Goal: Obtain resource: Download file/media

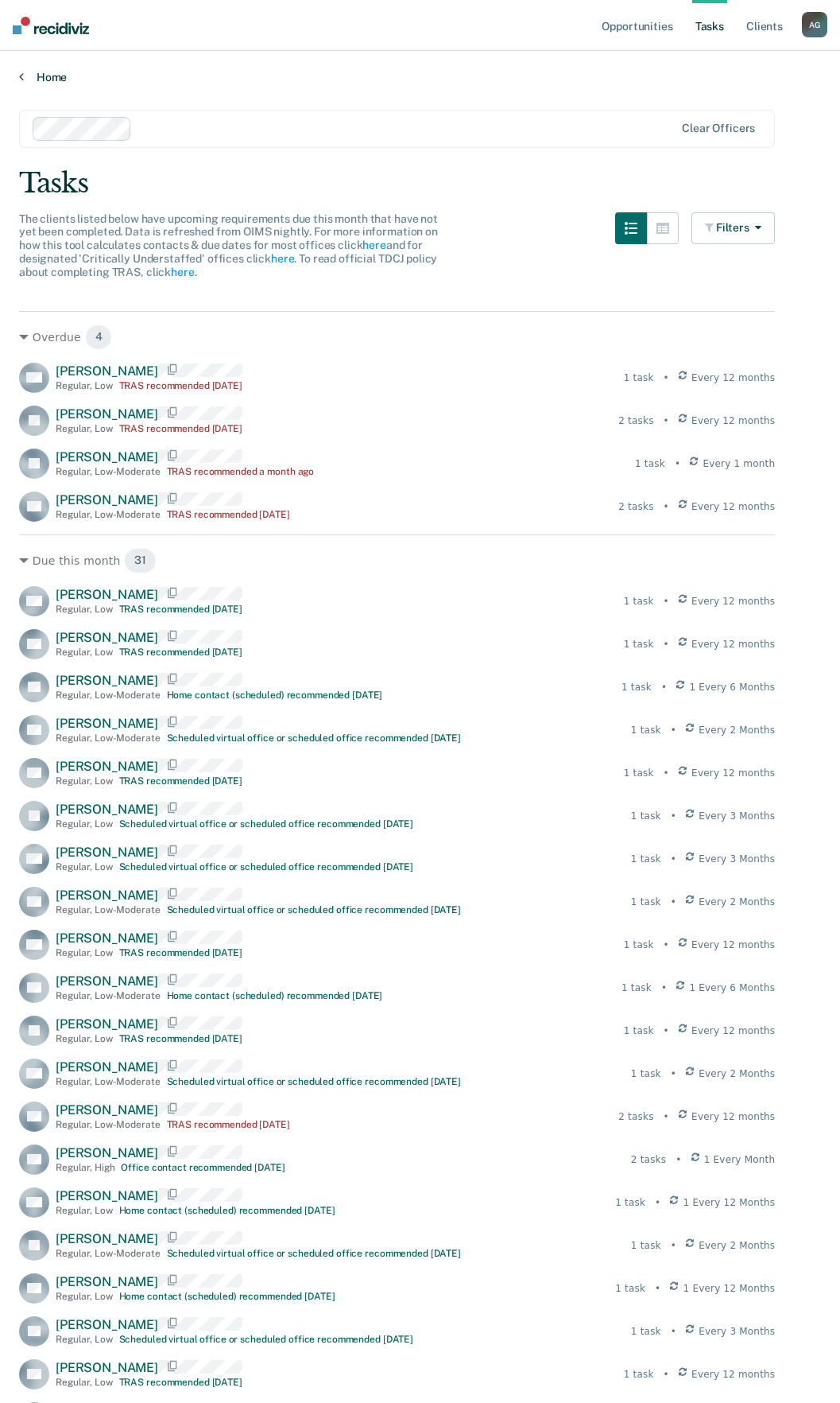
click at [51, 82] on link "Home" at bounding box center [420, 77] width 802 height 15
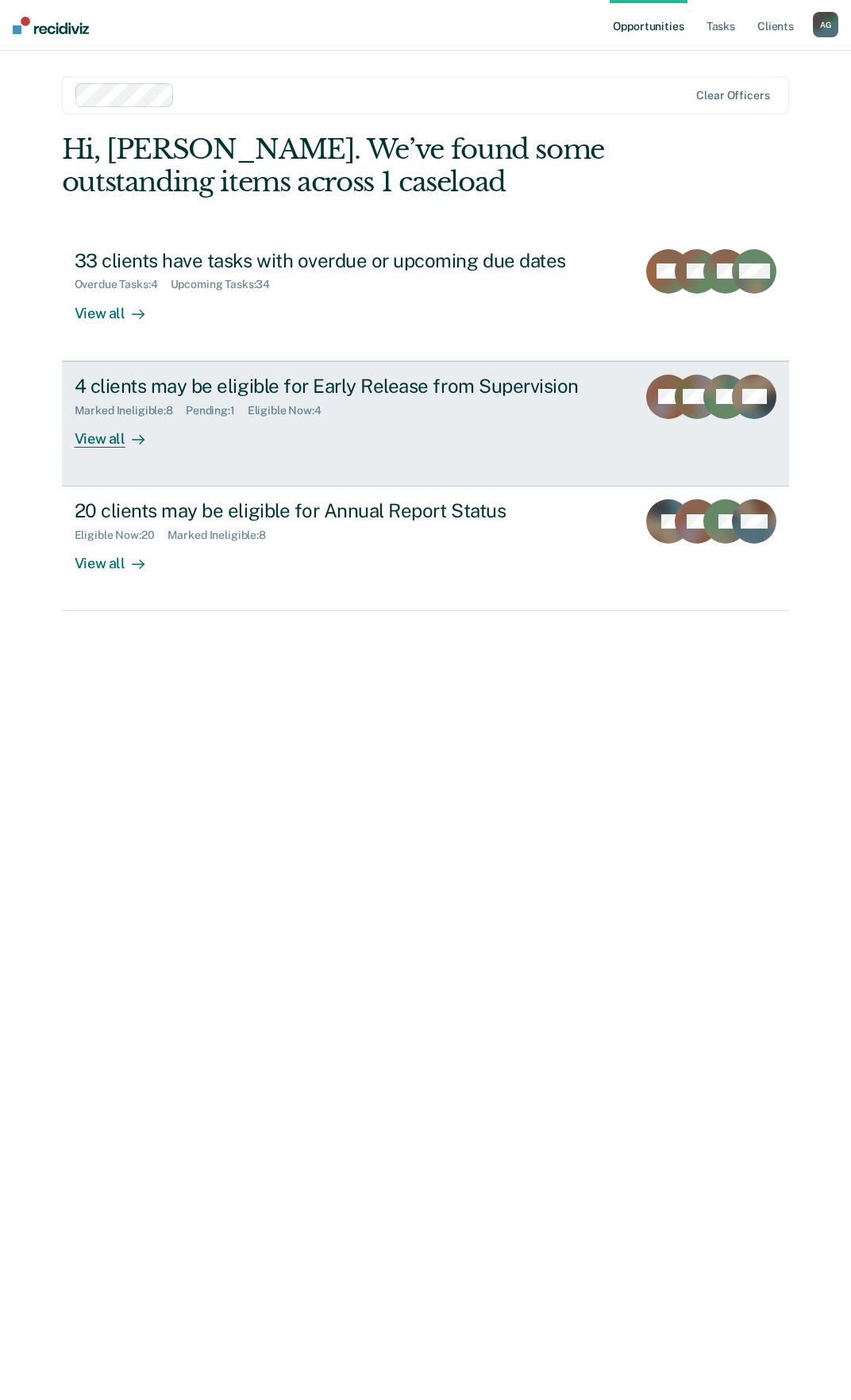
click at [264, 393] on div "4 clients may be eligible for Early Release from Supervision" at bounding box center [350, 386] width 550 height 23
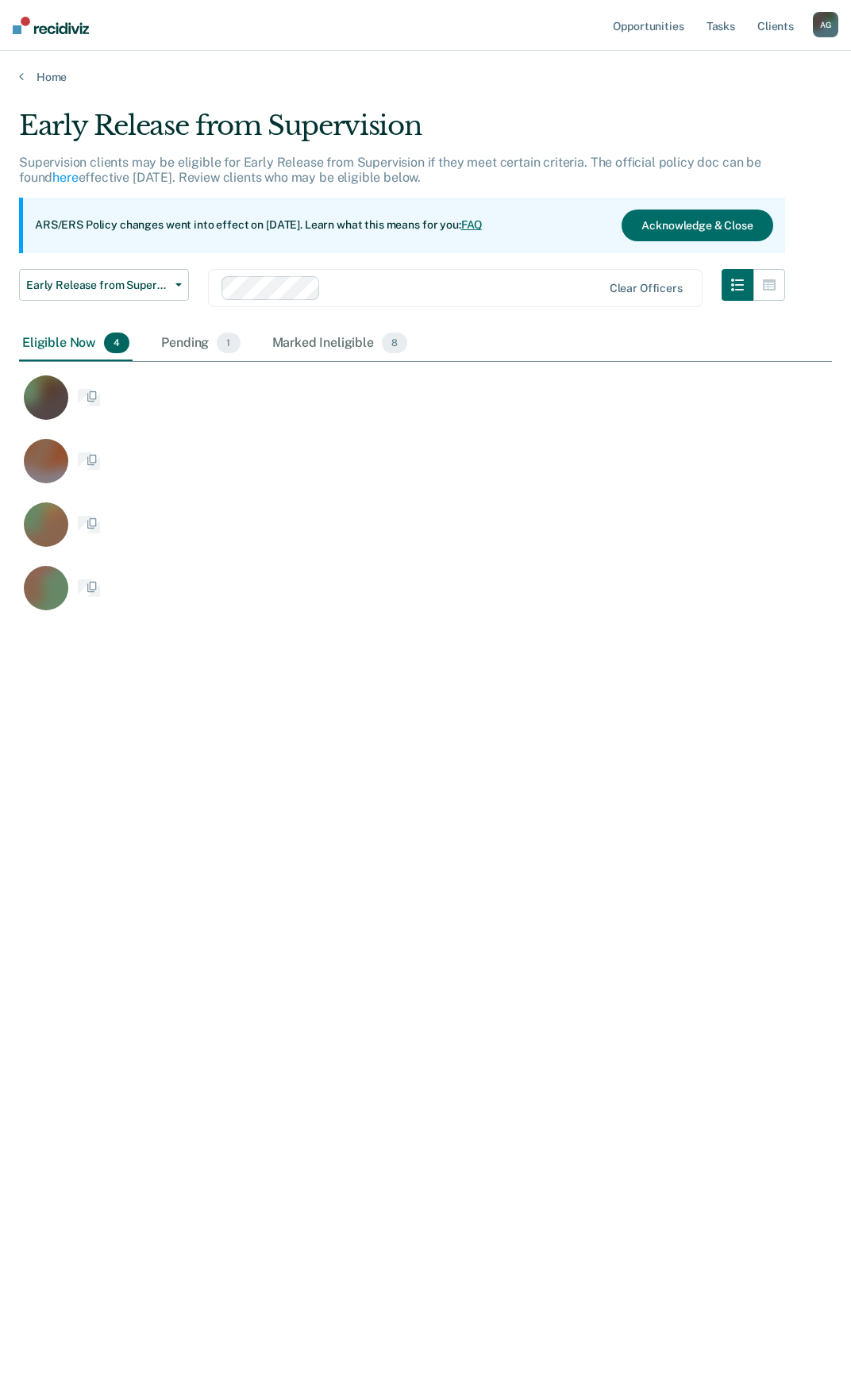
scroll to position [1159, 801]
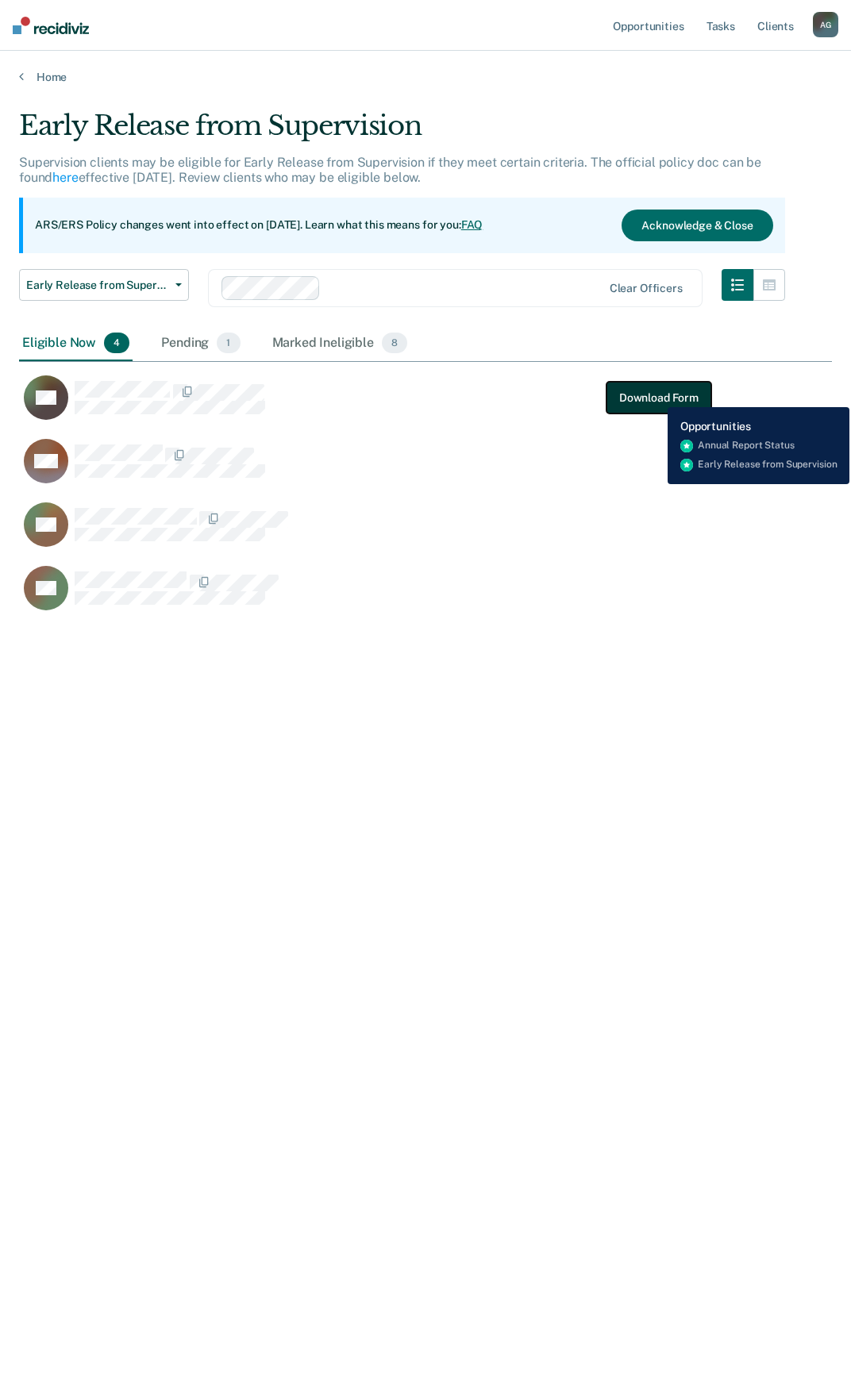
click at [656, 395] on button "Download Form" at bounding box center [658, 397] width 105 height 32
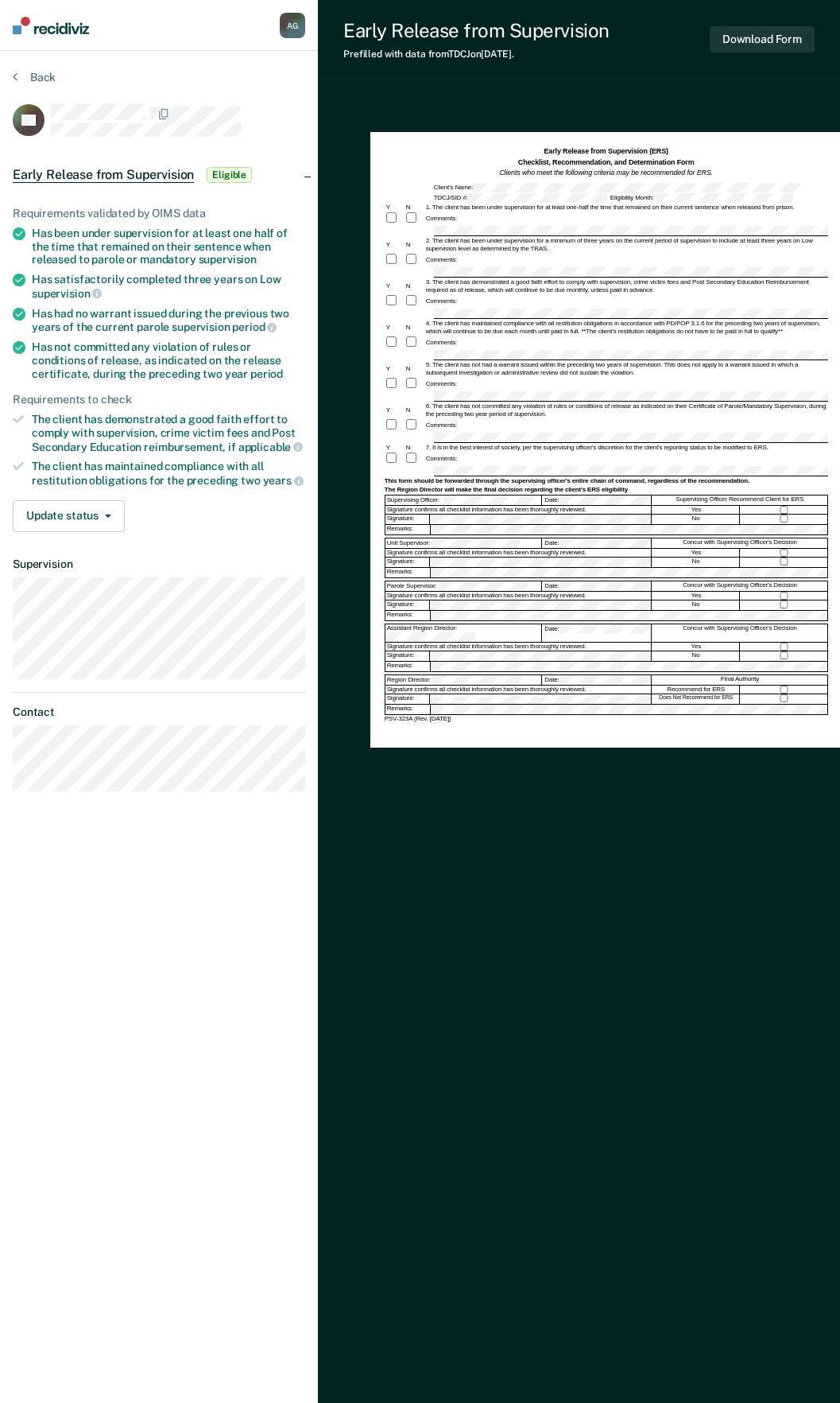
click at [478, 223] on div "Comments:" at bounding box center [606, 219] width 443 height 15
click at [458, 236] on form "Early Release from Supervision (ERS) Checklist, Recommendation, and Determinati…" at bounding box center [606, 435] width 443 height 576
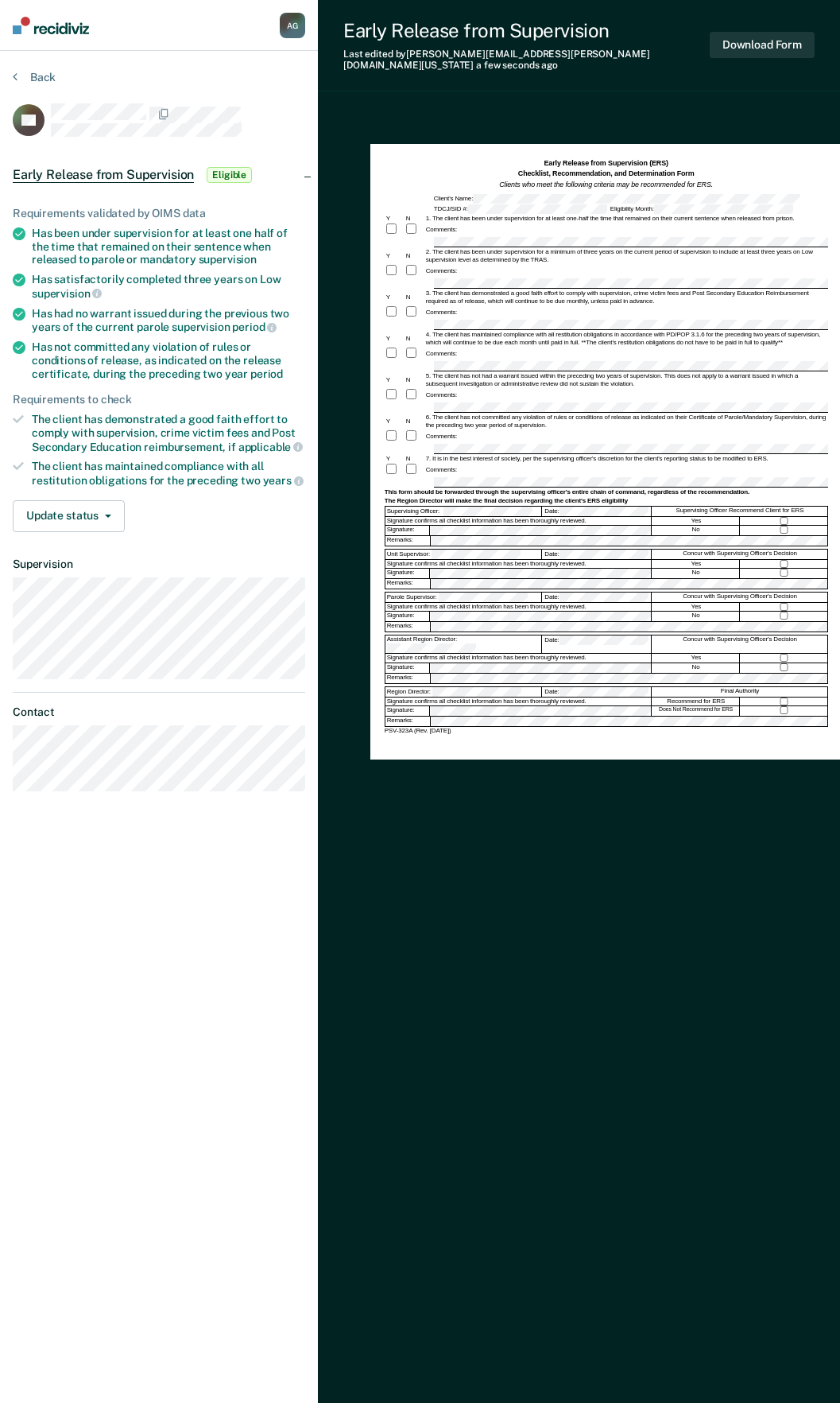
click at [37, 68] on section "Back QF Early Release from Supervision Eligible Requirements validated by OIMS …" at bounding box center [159, 436] width 318 height 772
click at [37, 72] on button "Back" at bounding box center [34, 77] width 43 height 15
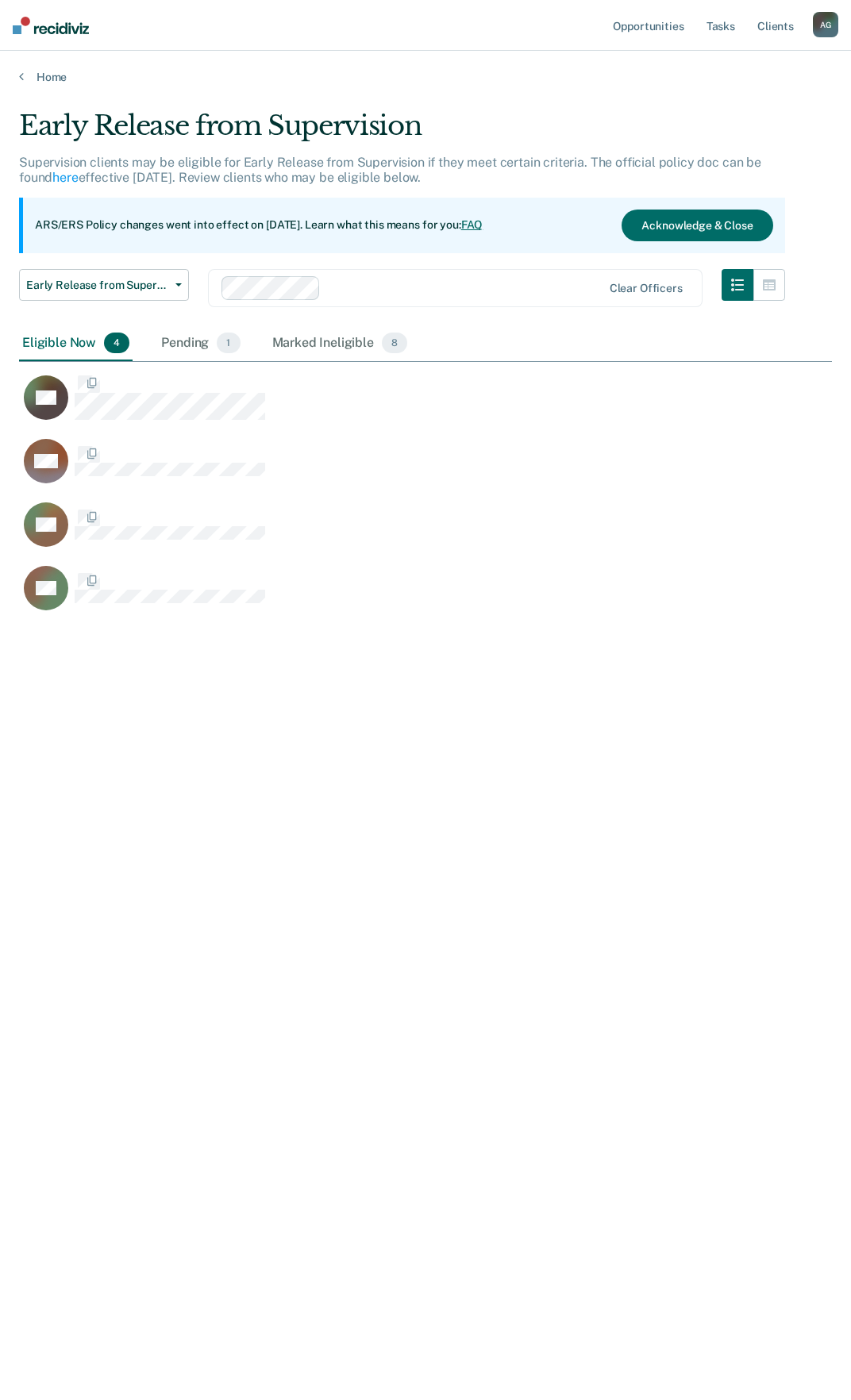
scroll to position [1159, 801]
click at [61, 82] on link "Home" at bounding box center [425, 77] width 813 height 15
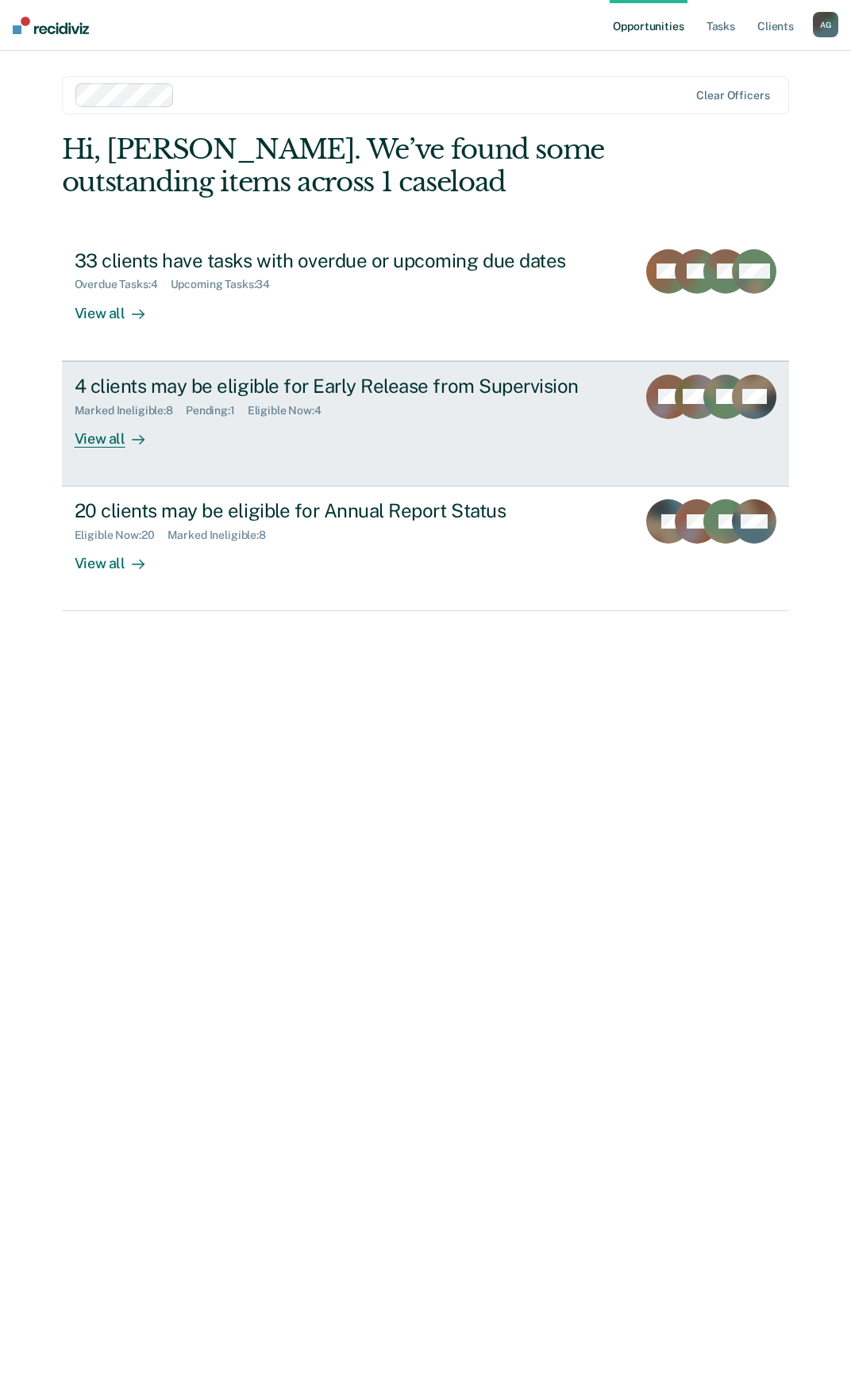
click at [348, 394] on div "4 clients may be eligible for Early Release from Supervision" at bounding box center [350, 386] width 550 height 23
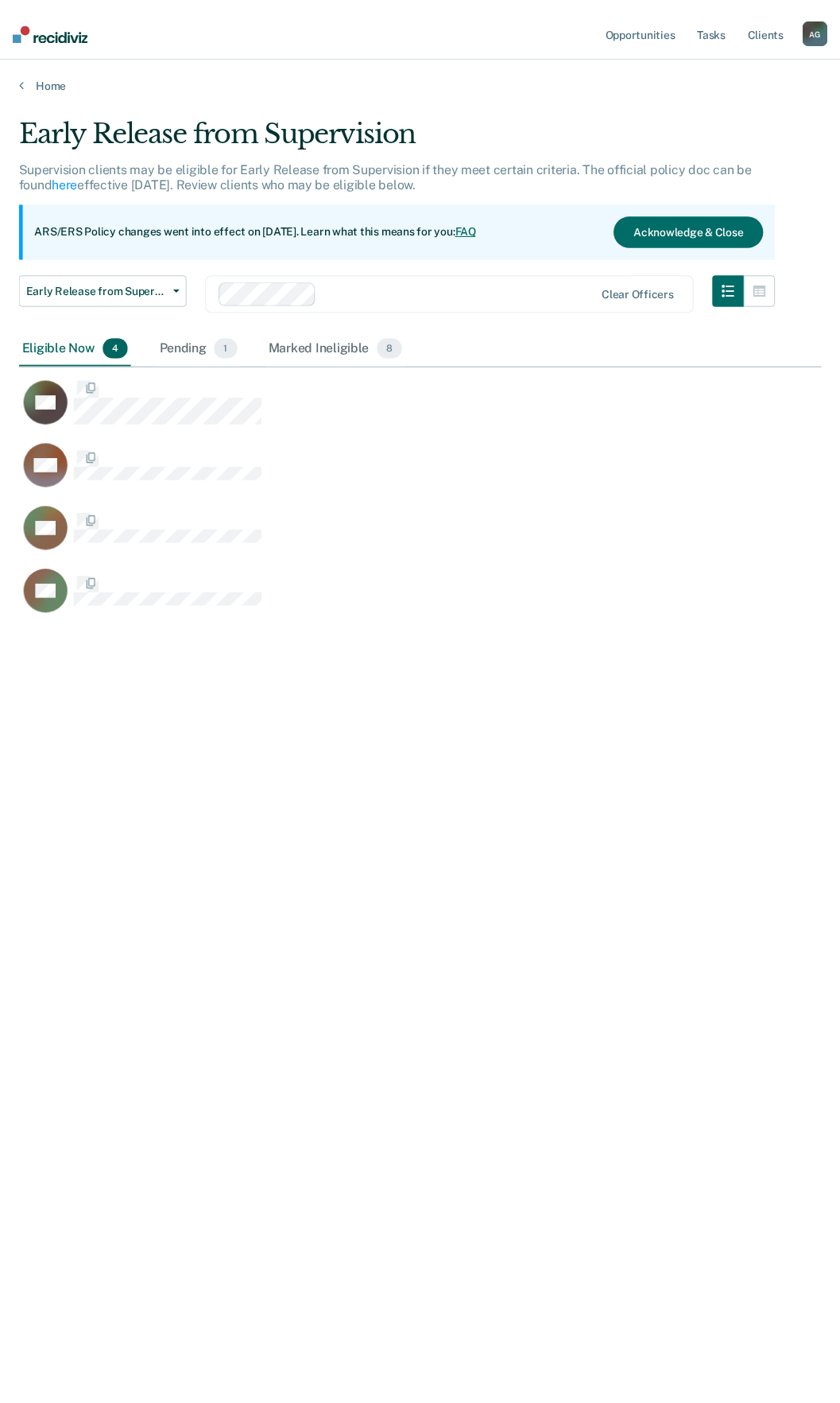
scroll to position [1162, 802]
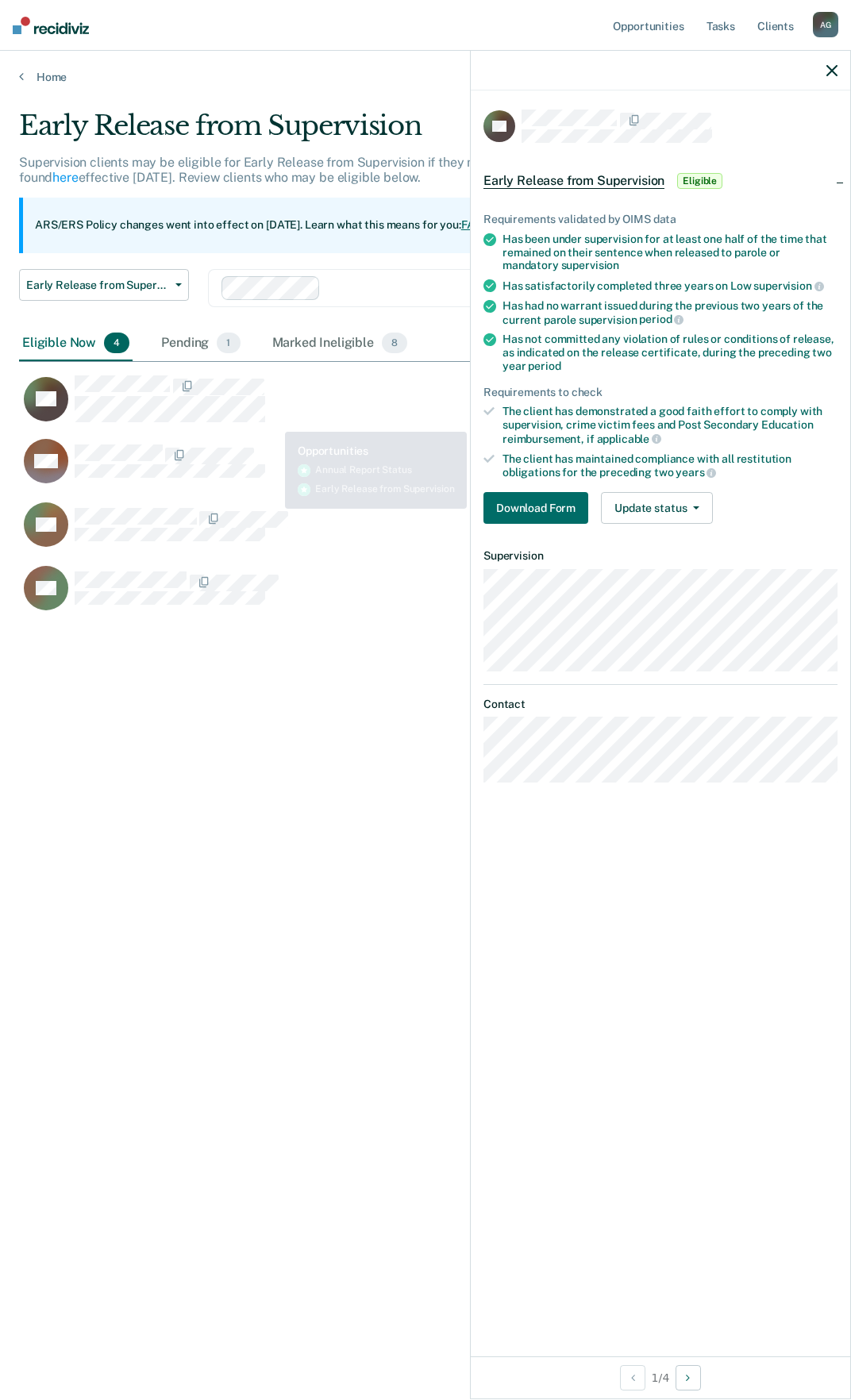
click at [303, 425] on div "QF" at bounding box center [374, 406] width 711 height 63
click at [831, 68] on icon "button" at bounding box center [832, 71] width 11 height 11
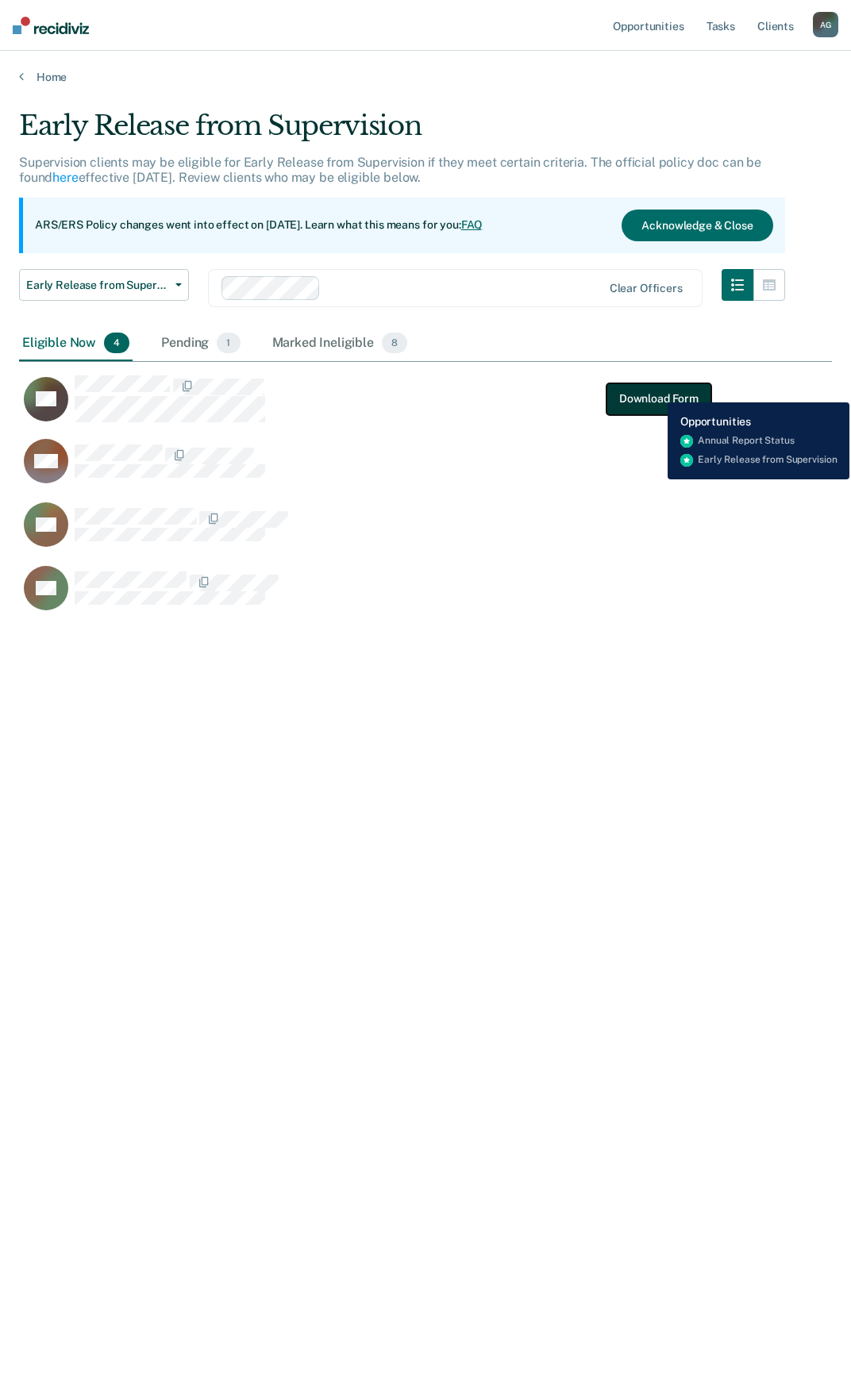
click at [656, 390] on button "Download Form" at bounding box center [658, 398] width 105 height 32
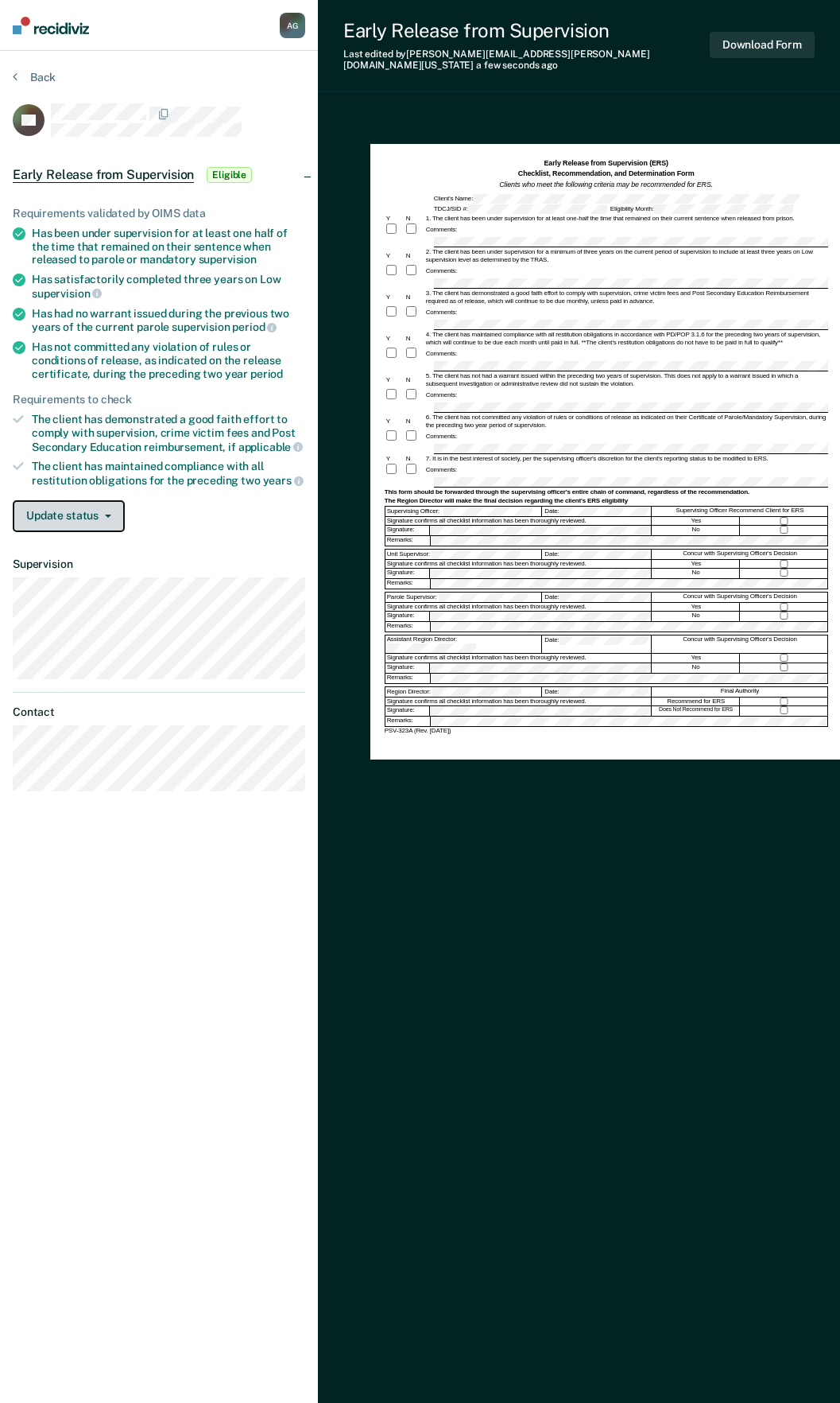
click at [104, 522] on button "Update status" at bounding box center [69, 516] width 112 height 32
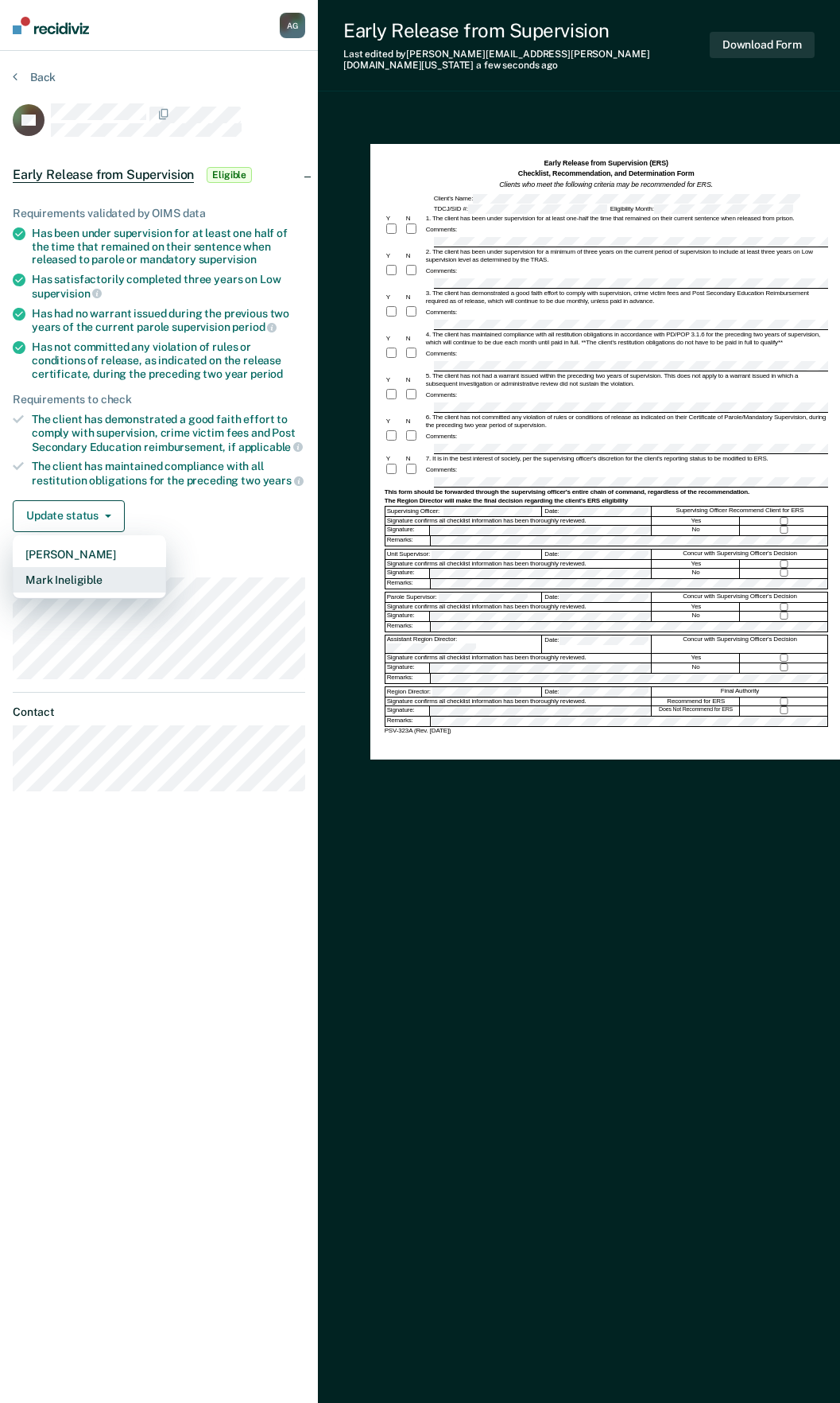
click at [68, 580] on button "Mark Ineligible" at bounding box center [90, 580] width 153 height 25
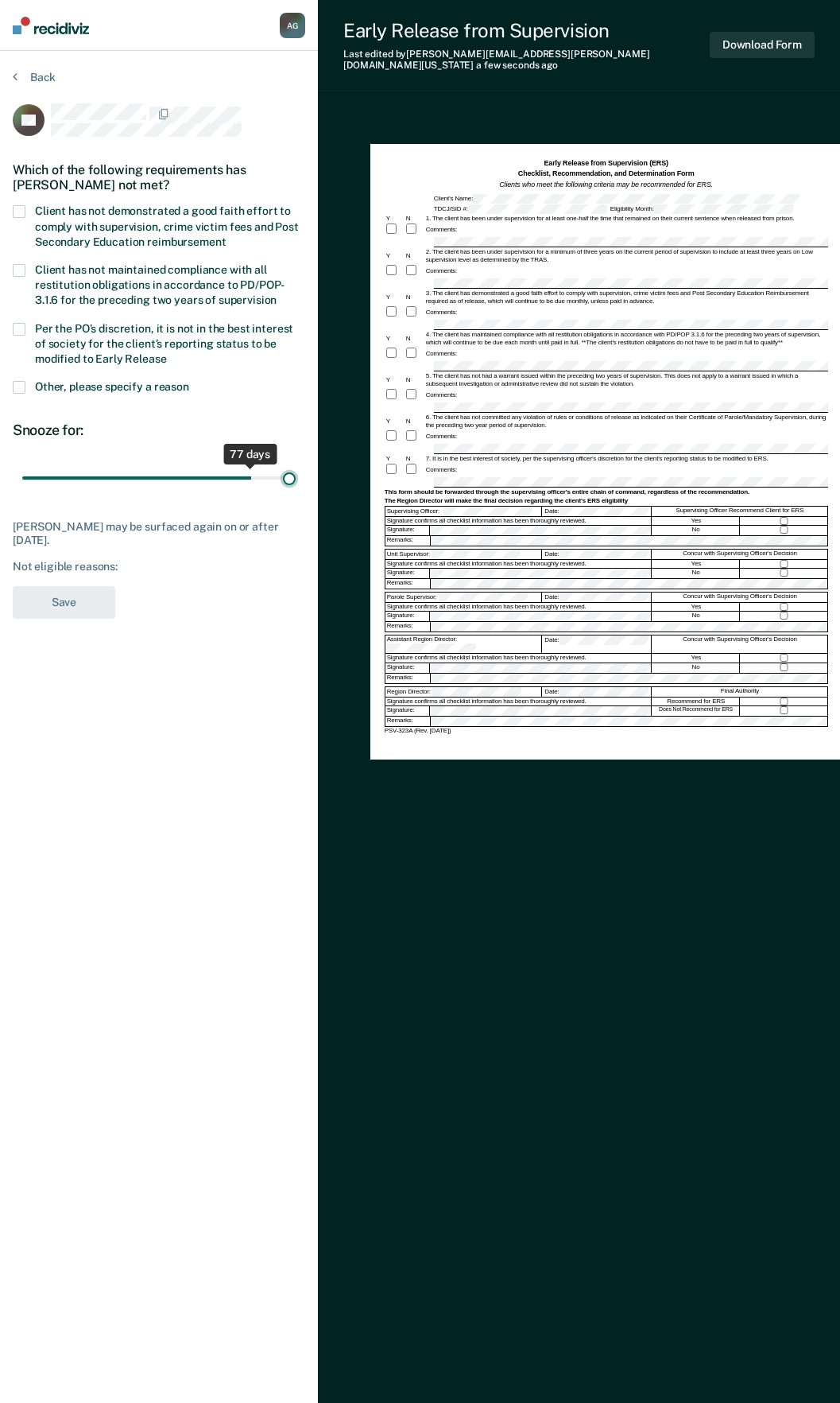
drag, startPoint x: 112, startPoint y: 479, endPoint x: 345, endPoint y: 496, distance: 233.6
type input "90"
click at [296, 492] on input "range" at bounding box center [159, 479] width 274 height 28
click at [15, 324] on span at bounding box center [20, 329] width 13 height 13
click at [167, 353] on input "Per the PO’s discretion, it is not in the best interest of society for the clie…" at bounding box center [167, 353] width 0 height 0
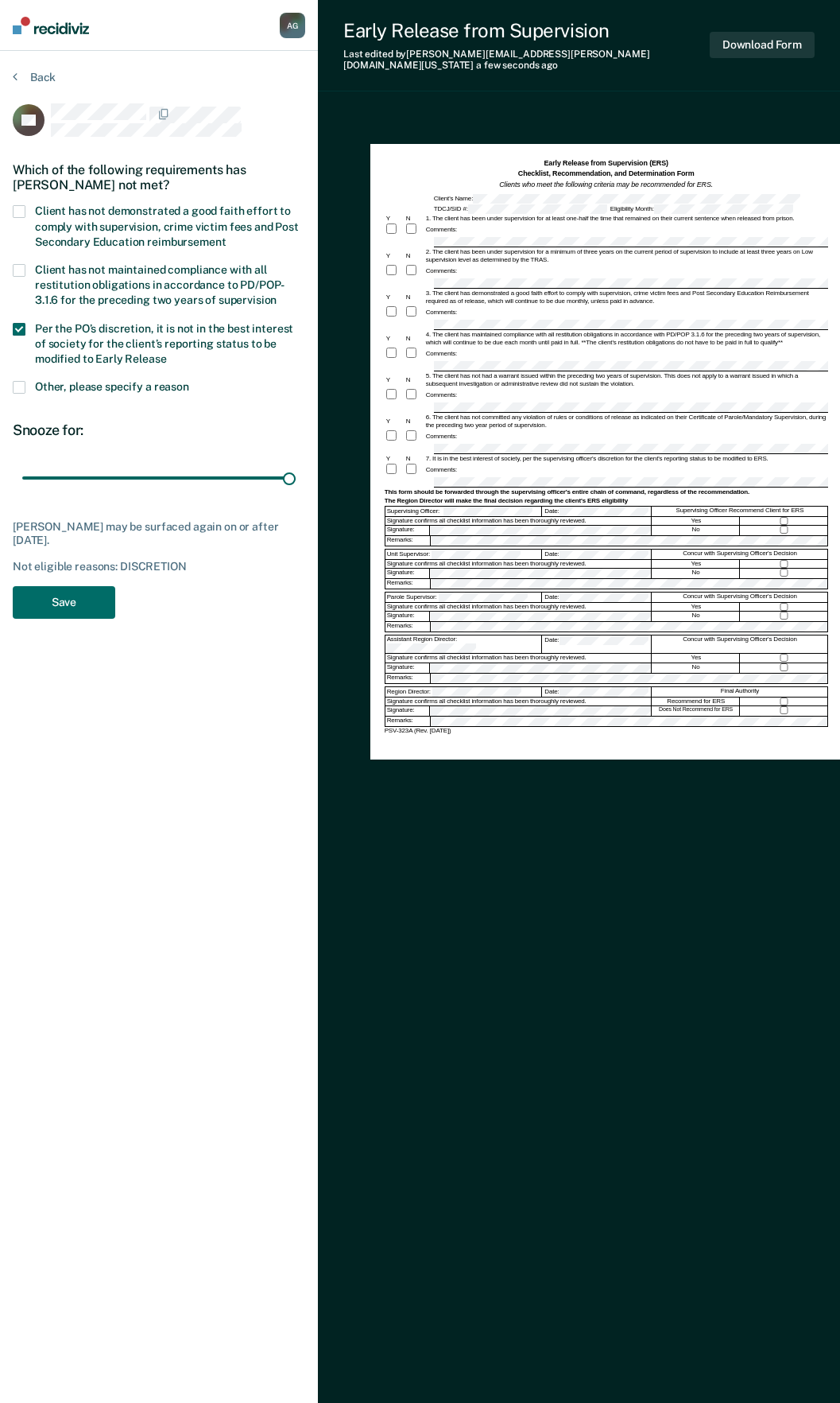
click at [15, 331] on span at bounding box center [20, 329] width 13 height 13
click at [167, 353] on input "Per the PO’s discretion, it is not in the best interest of society for the clie…" at bounding box center [167, 353] width 0 height 0
click at [466, 257] on form "Early Release from Supervision (ERS) Checklist, Recommendation, and Determinati…" at bounding box center [606, 446] width 443 height 576
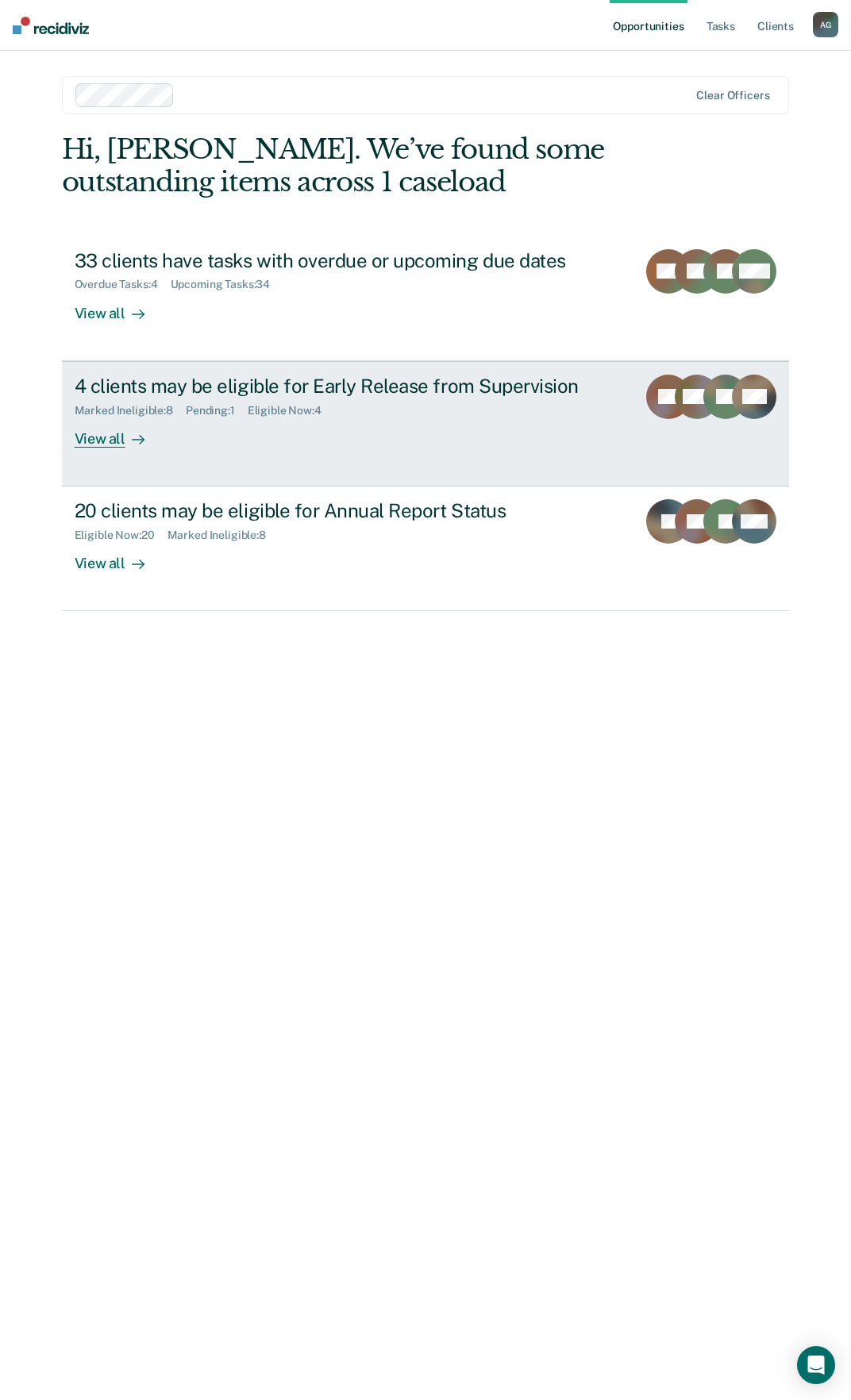
click at [278, 416] on div "Eligible Now : 4" at bounding box center [290, 411] width 86 height 14
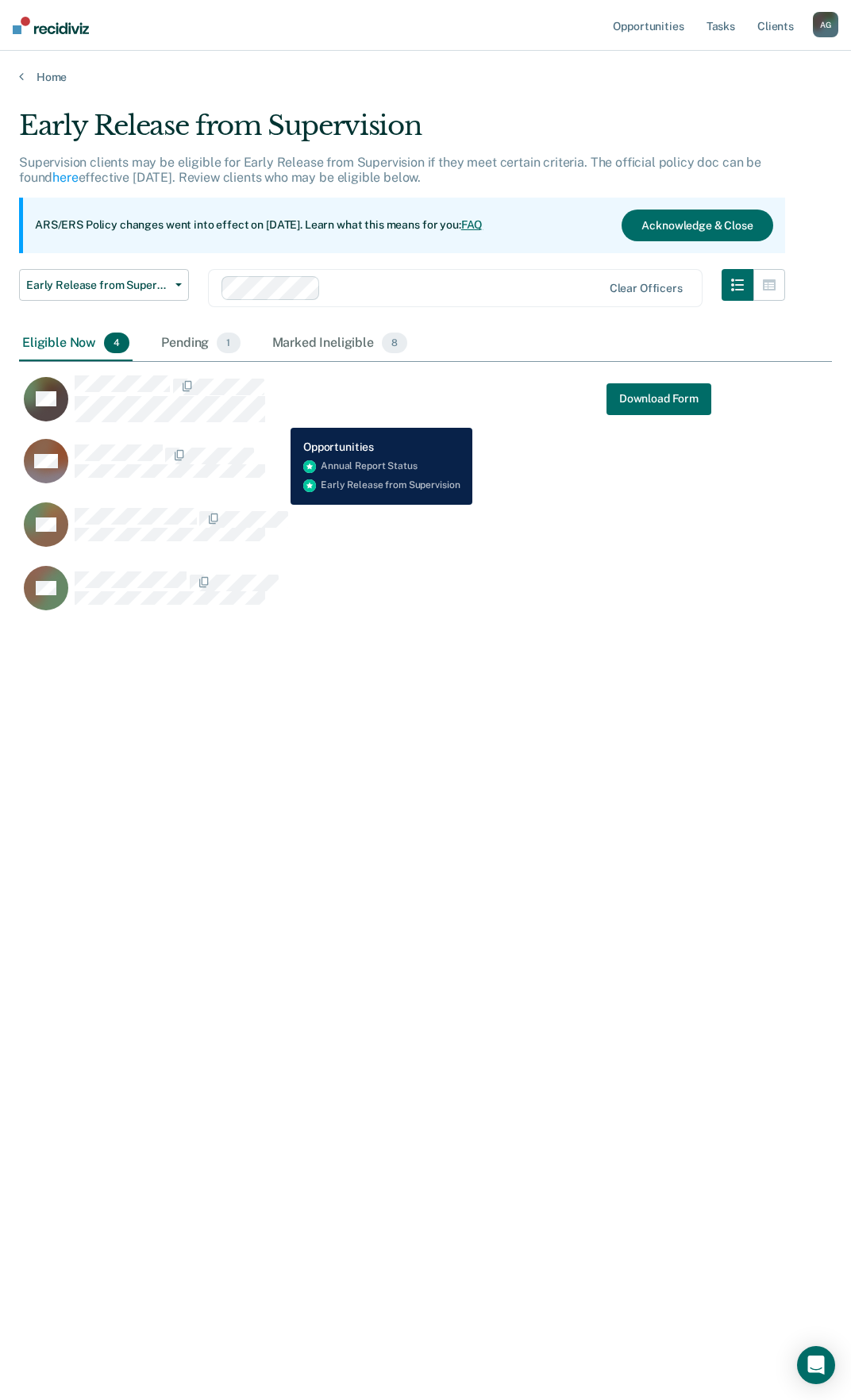
scroll to position [1159, 801]
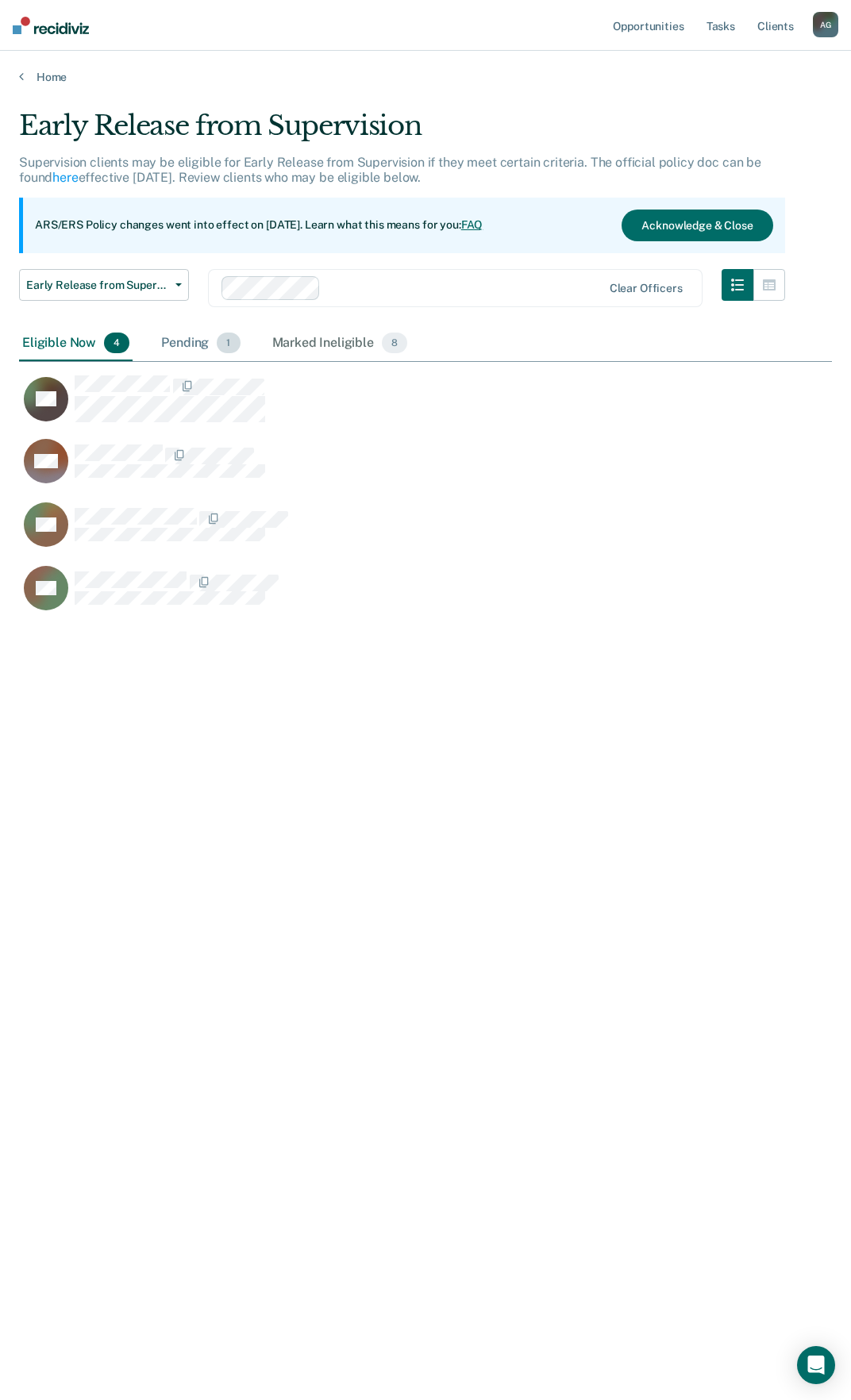
click at [184, 334] on div "Pending 1" at bounding box center [200, 343] width 85 height 35
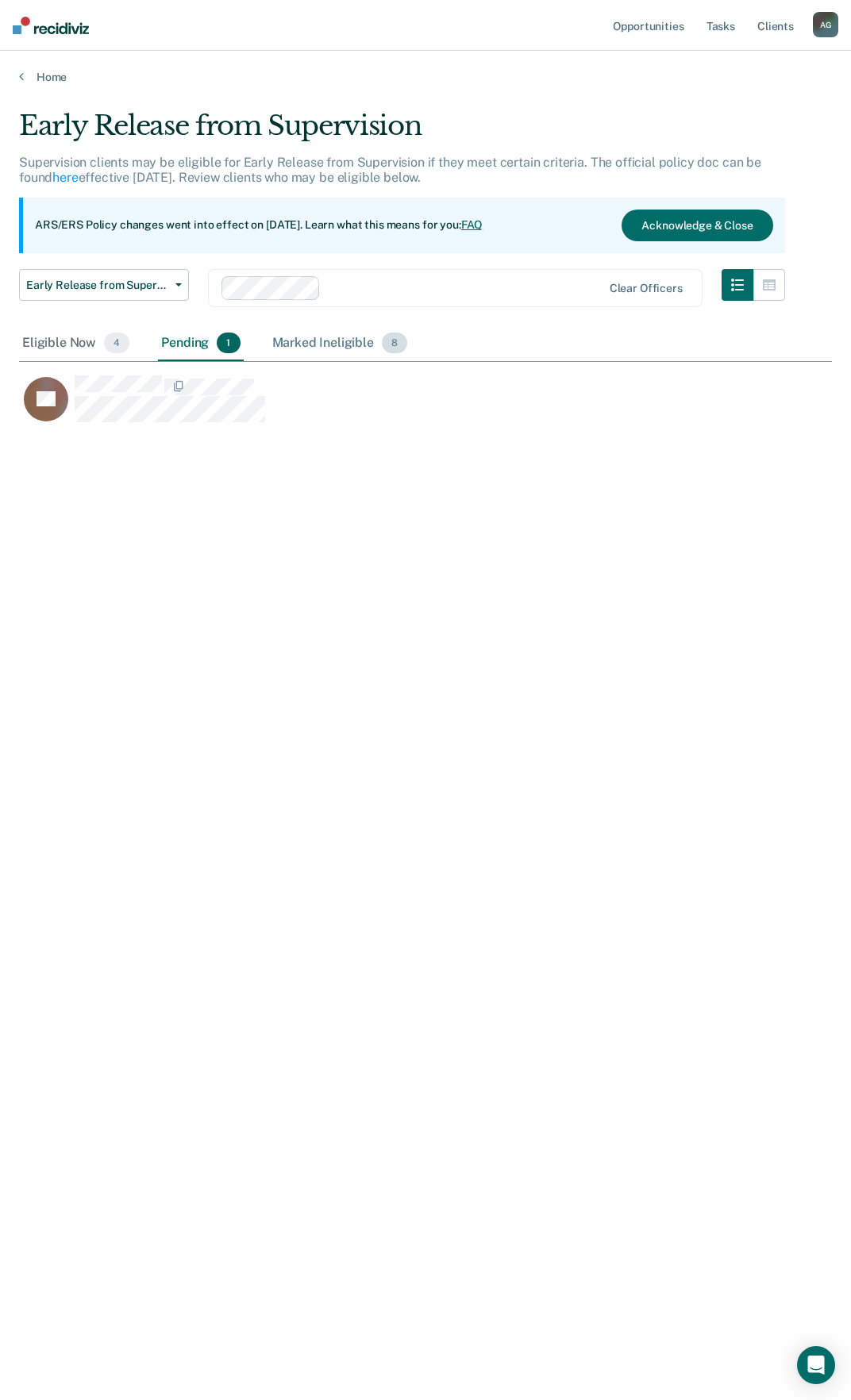
click at [311, 346] on div "Marked Ineligible 8" at bounding box center [340, 343] width 142 height 35
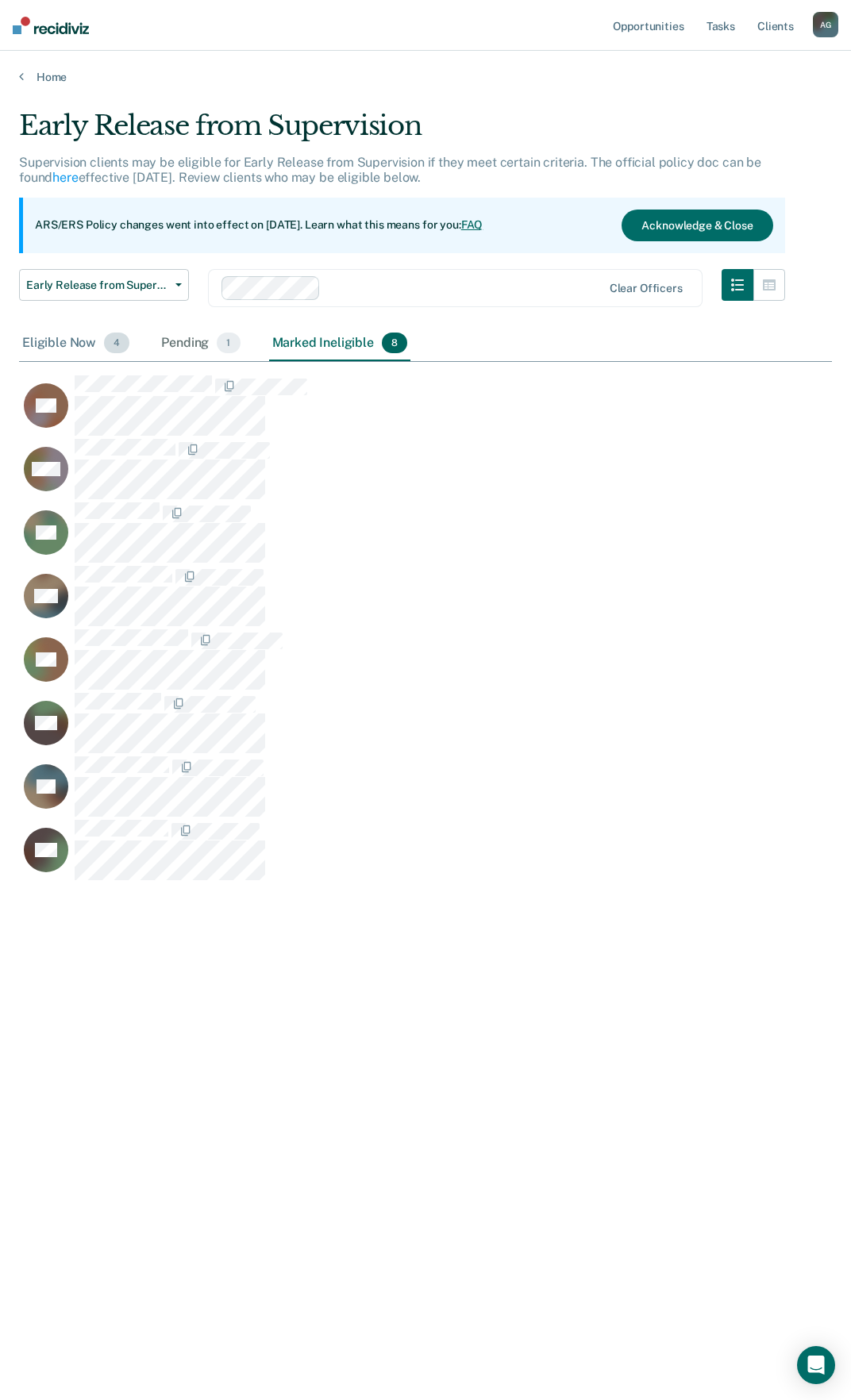
click at [50, 338] on div "Eligible Now 4" at bounding box center [76, 343] width 114 height 35
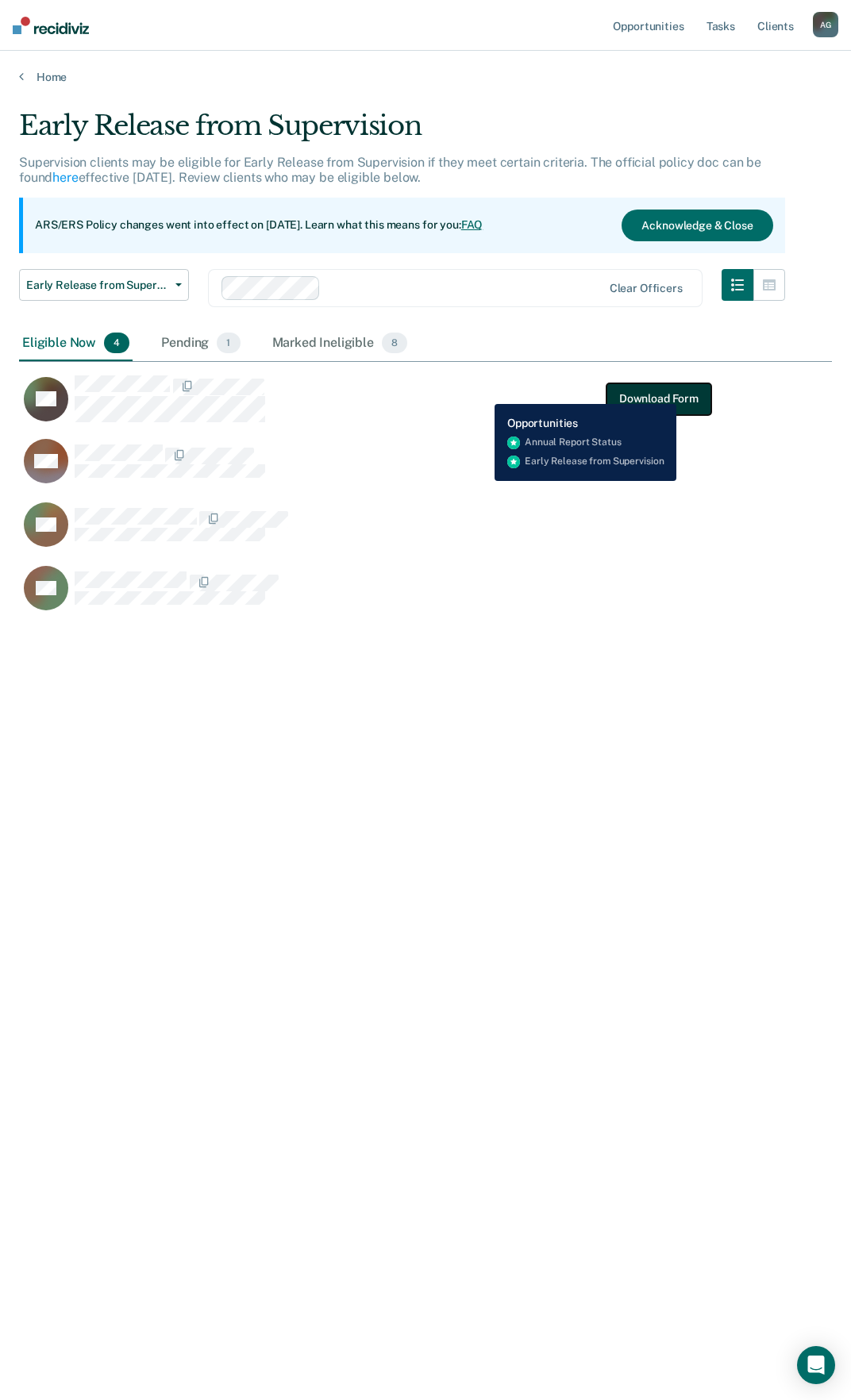
click at [677, 392] on button "Download Form" at bounding box center [658, 398] width 105 height 32
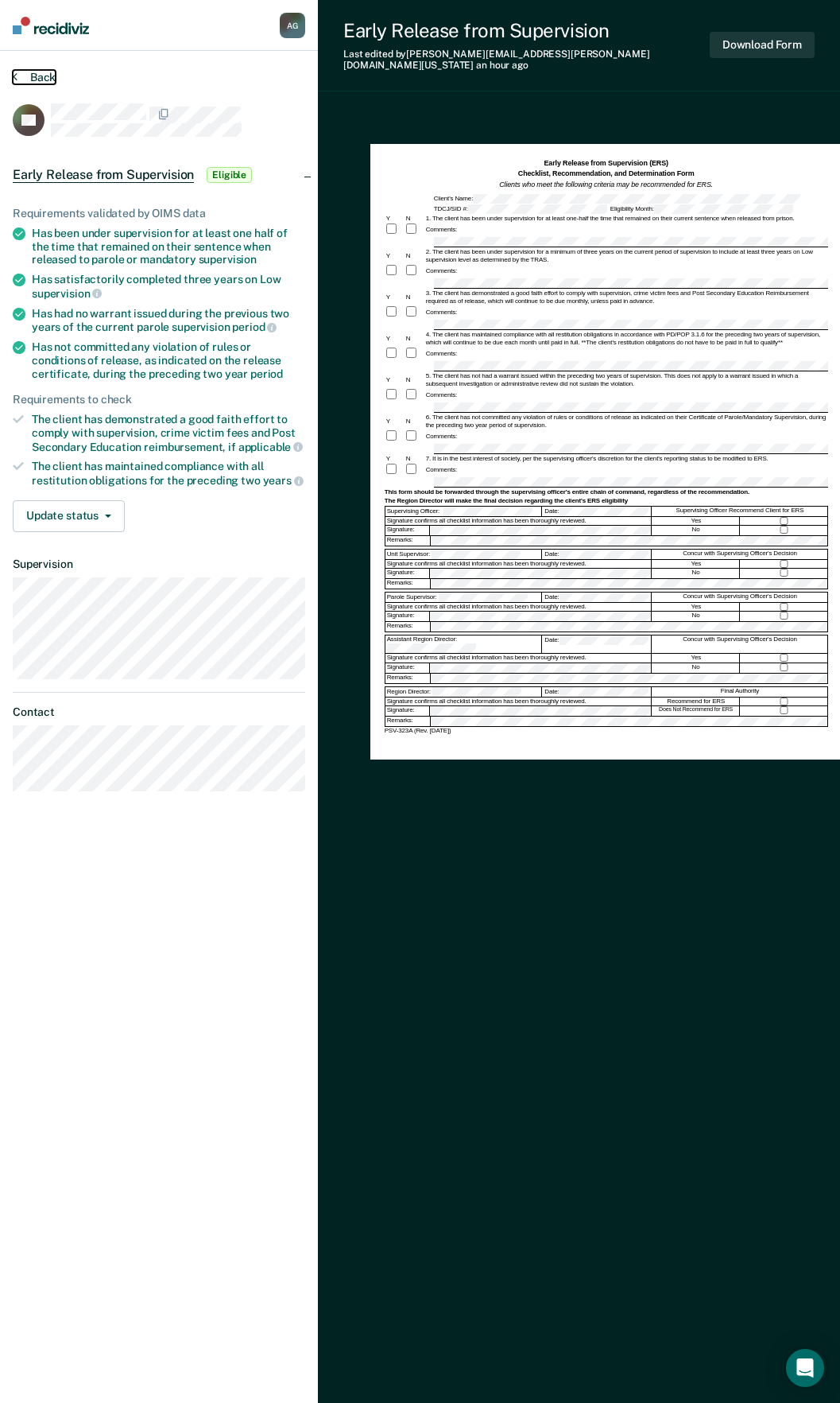
click at [36, 81] on button "Back" at bounding box center [34, 77] width 43 height 15
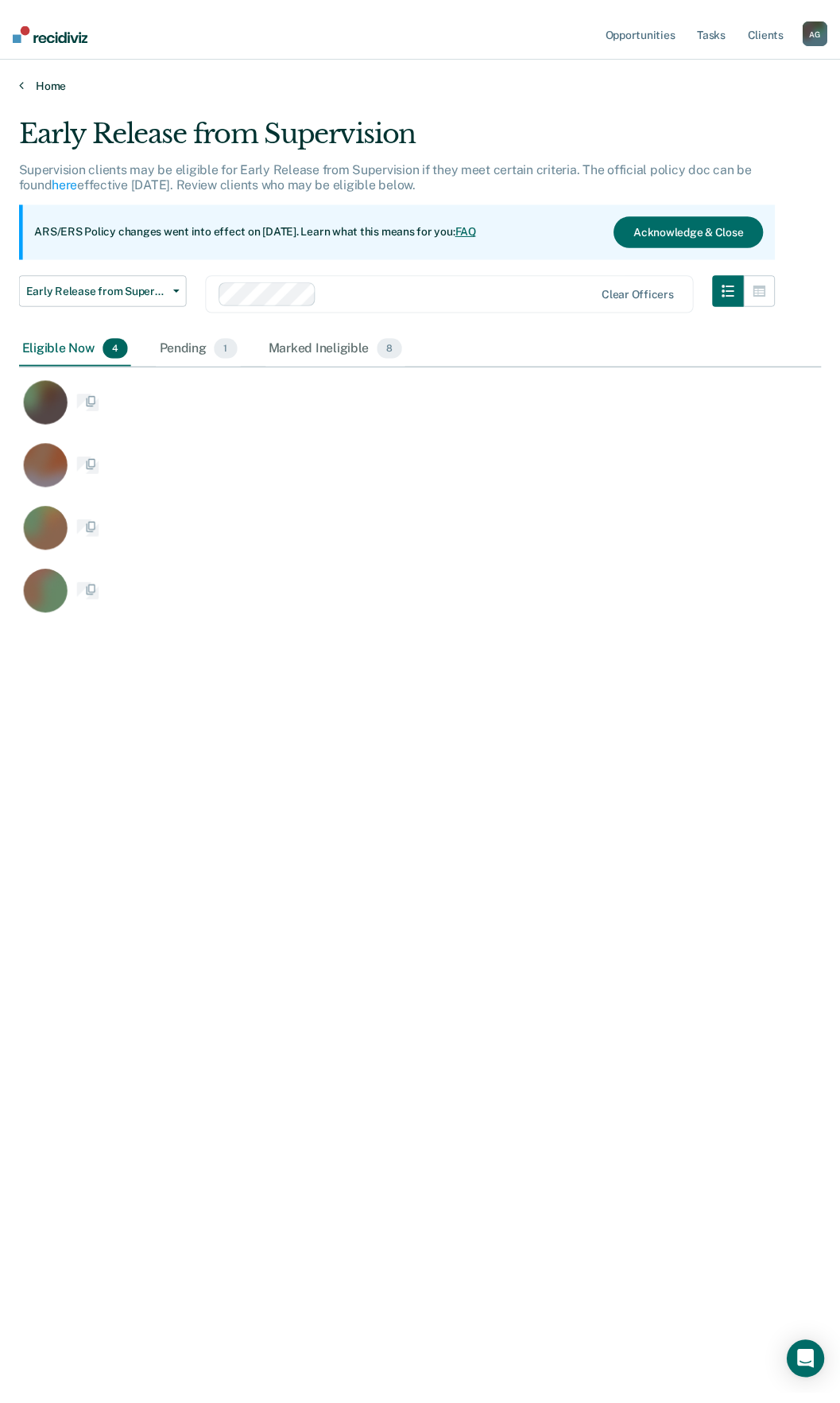
scroll to position [1162, 802]
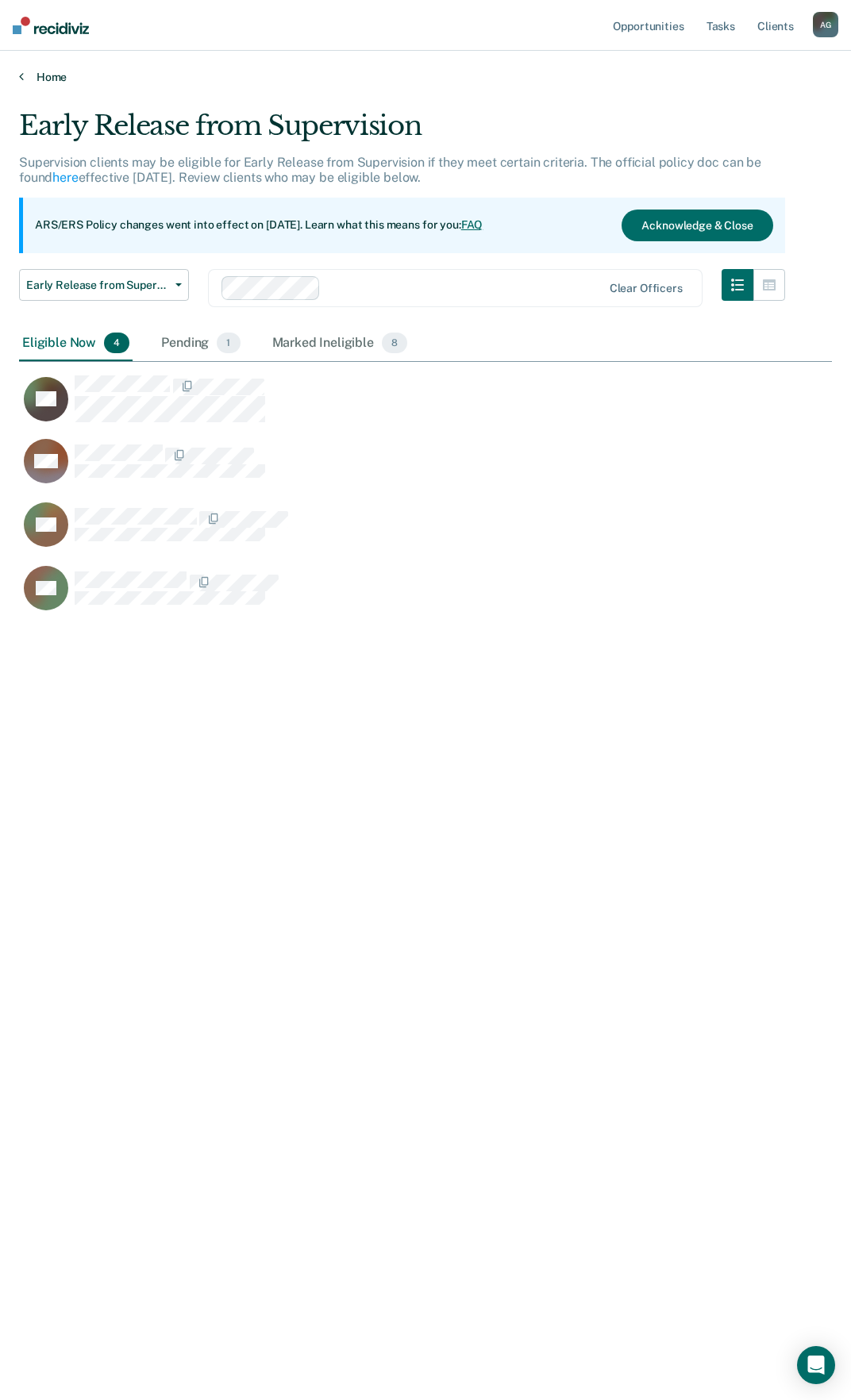
click at [54, 71] on link "Home" at bounding box center [425, 77] width 813 height 15
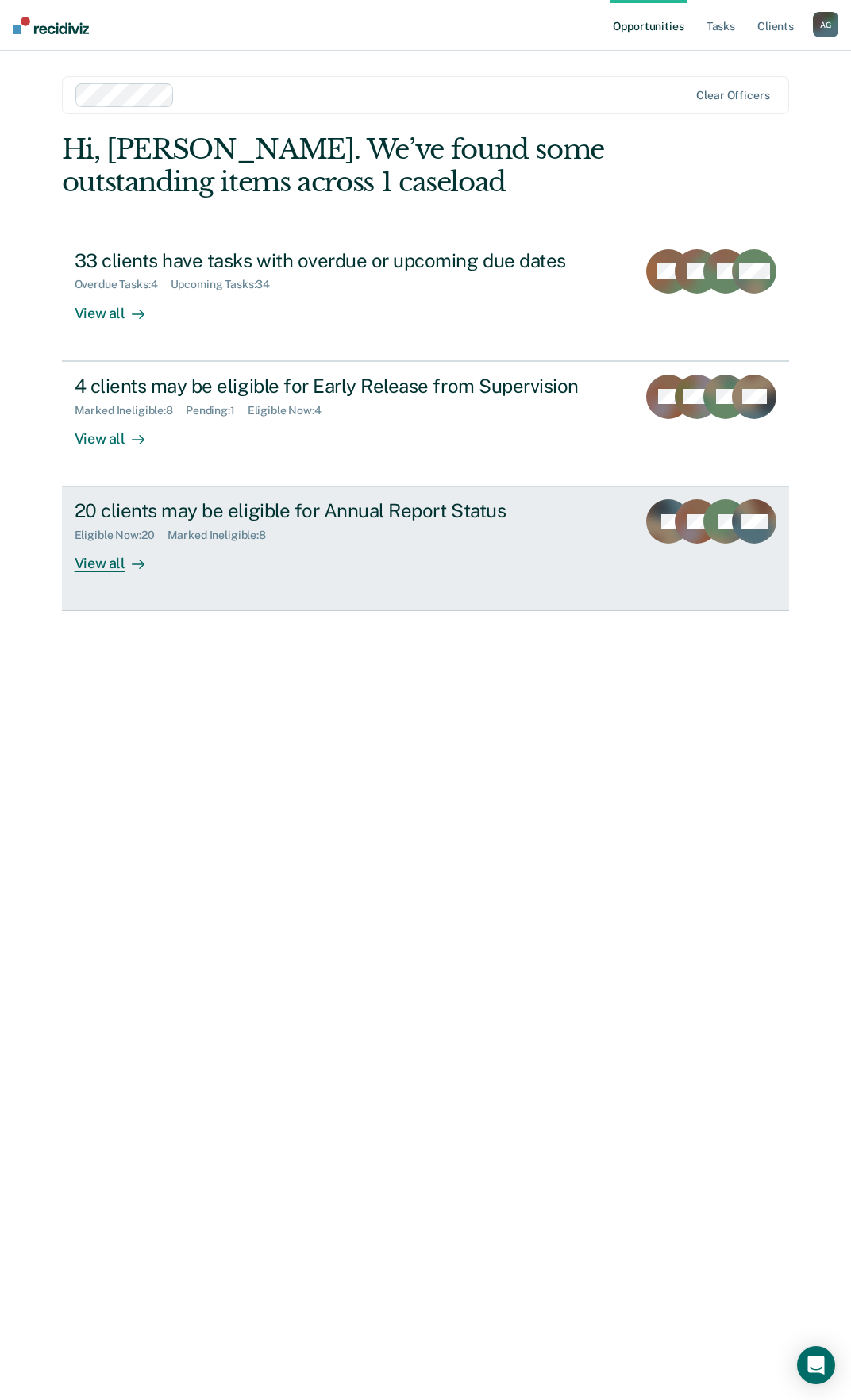
click at [238, 531] on div "Marked Ineligible : 8" at bounding box center [223, 535] width 111 height 14
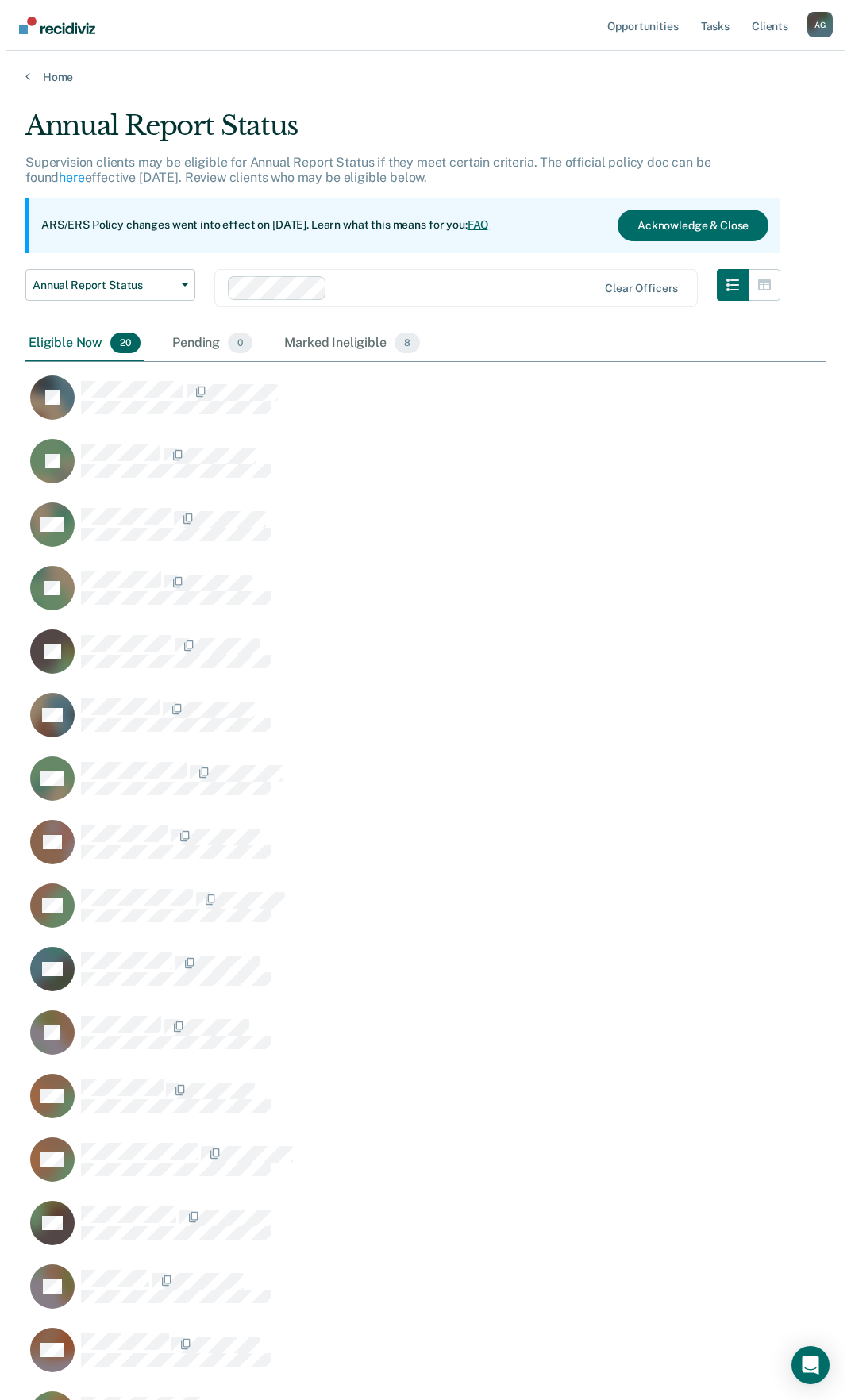
scroll to position [1517, 789]
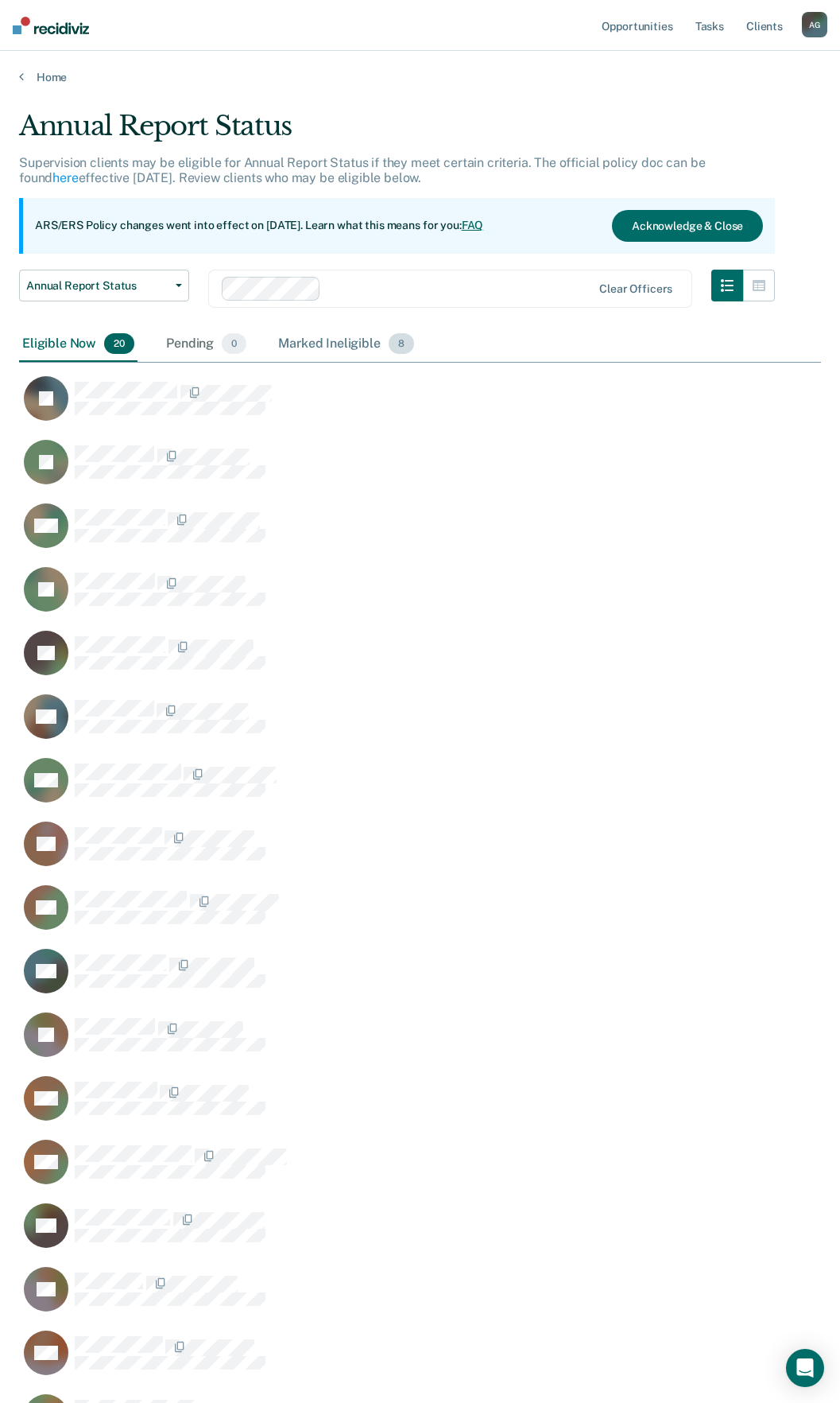
click at [320, 336] on div "Marked Ineligible 8" at bounding box center [346, 344] width 143 height 35
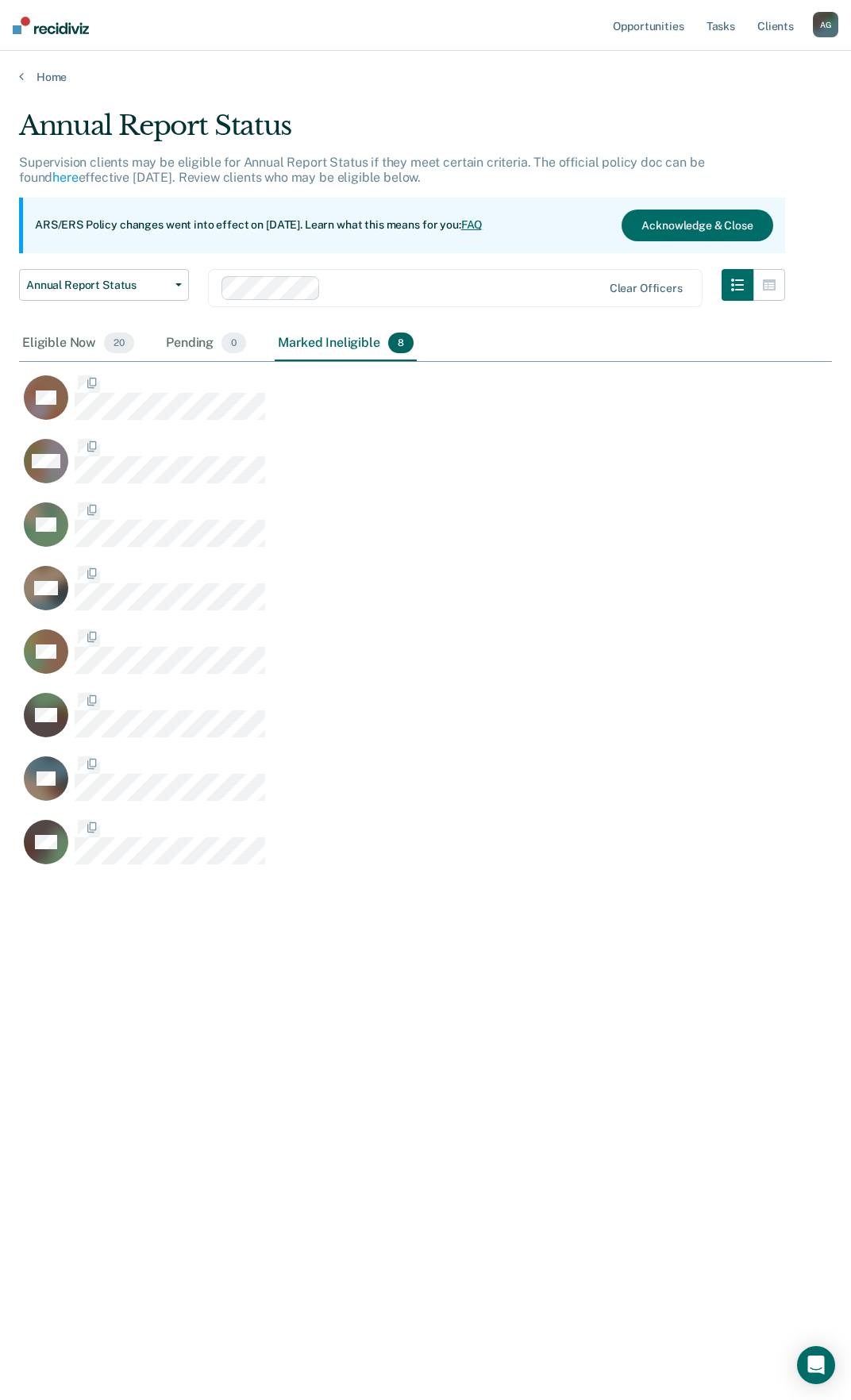
click at [311, 342] on div "Marked Ineligible 8" at bounding box center [346, 343] width 142 height 35
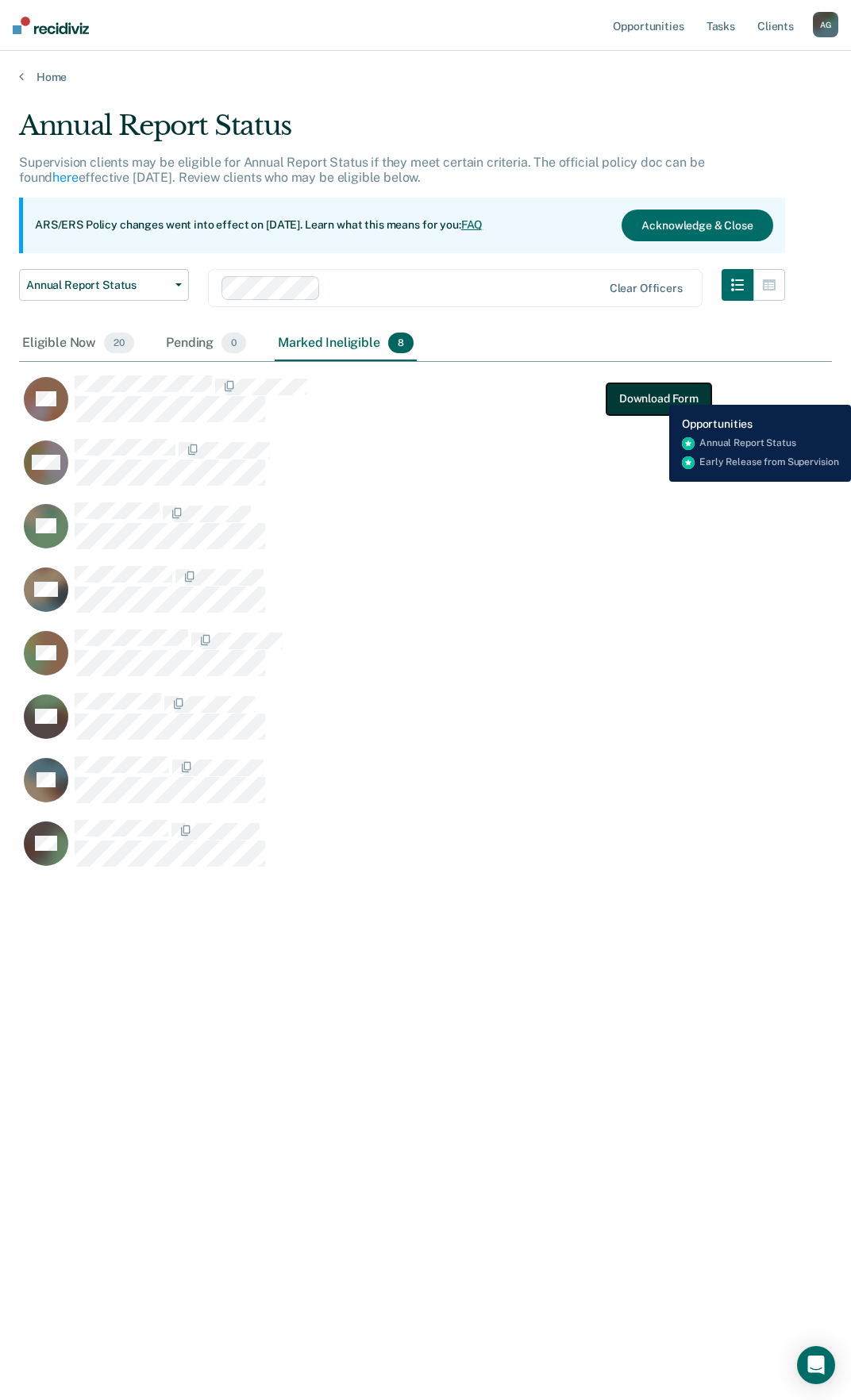
click at [657, 393] on button "Download Form" at bounding box center [658, 398] width 105 height 32
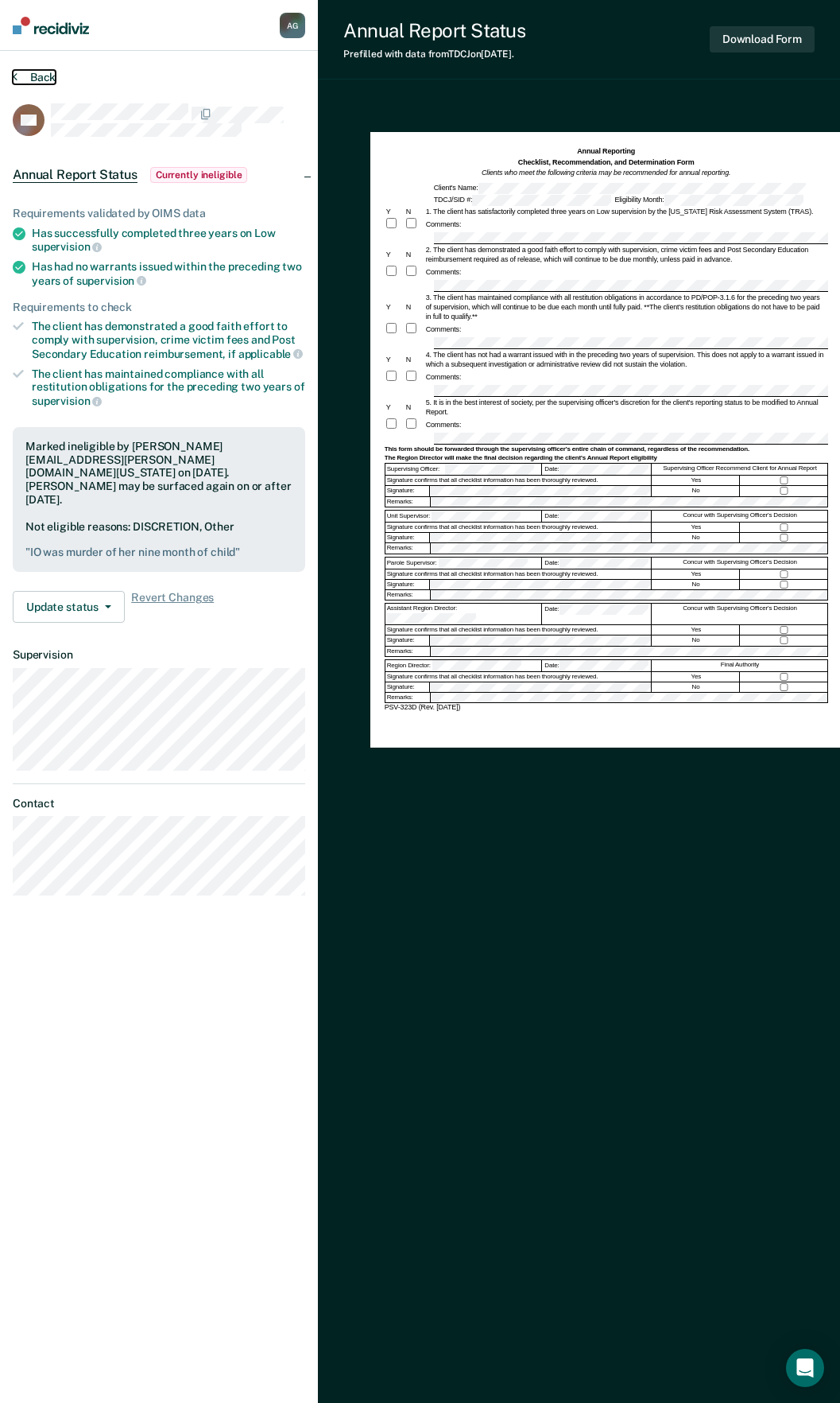
click at [22, 70] on button "Back" at bounding box center [34, 77] width 43 height 15
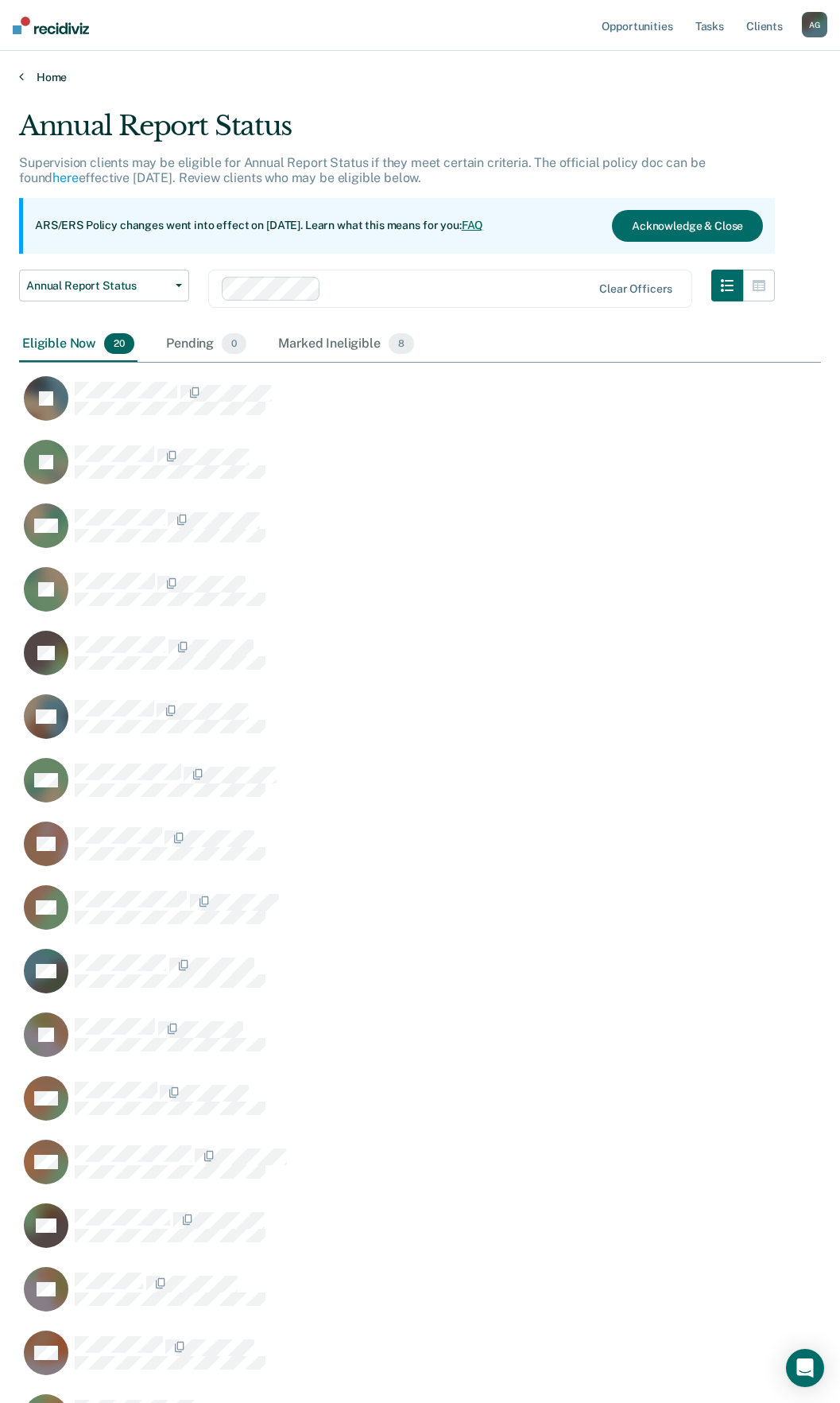
click at [58, 76] on link "Home" at bounding box center [420, 77] width 802 height 15
